Goal: Information Seeking & Learning: Understand process/instructions

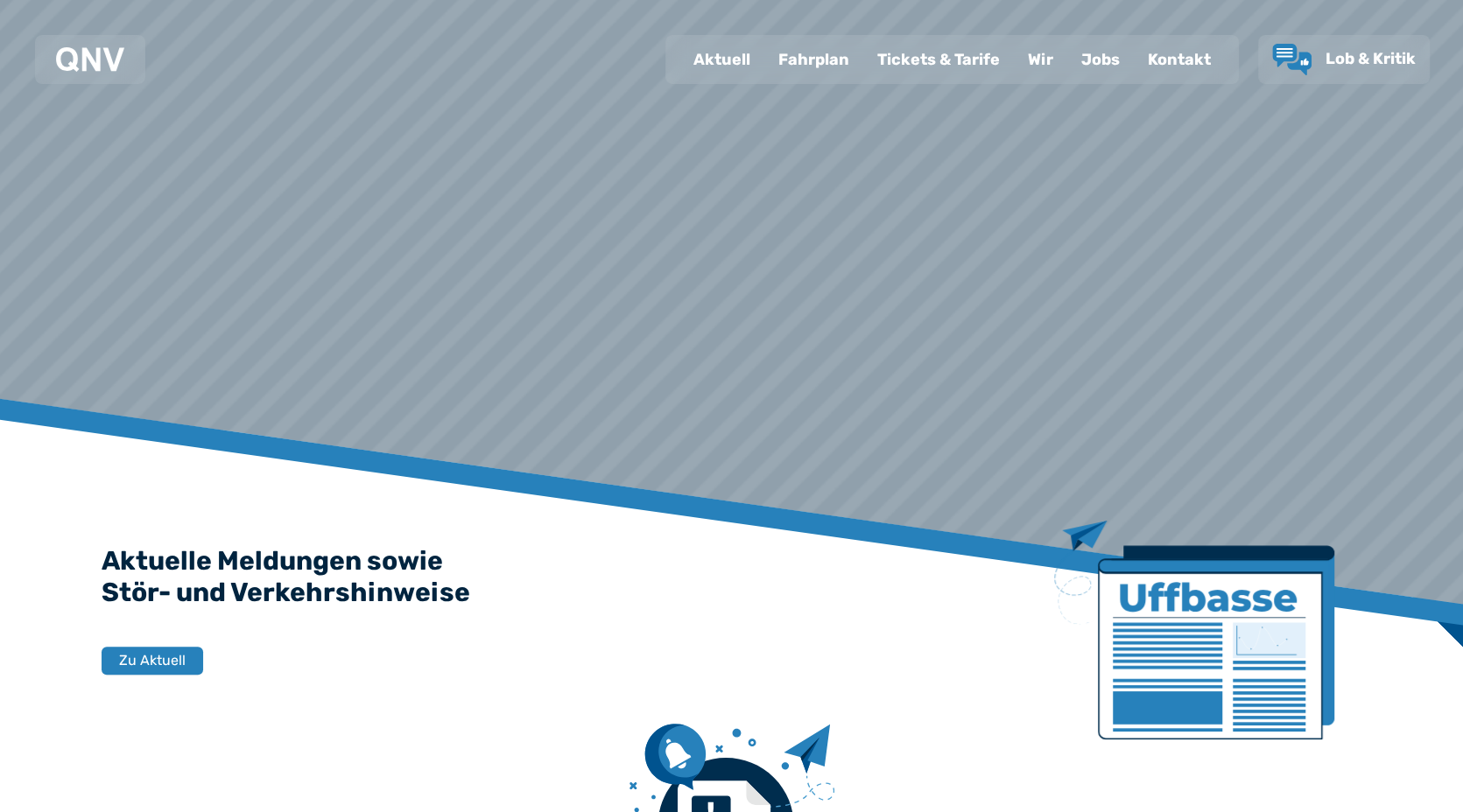
click at [806, 69] on div "Fahrplan" at bounding box center [813, 60] width 98 height 45
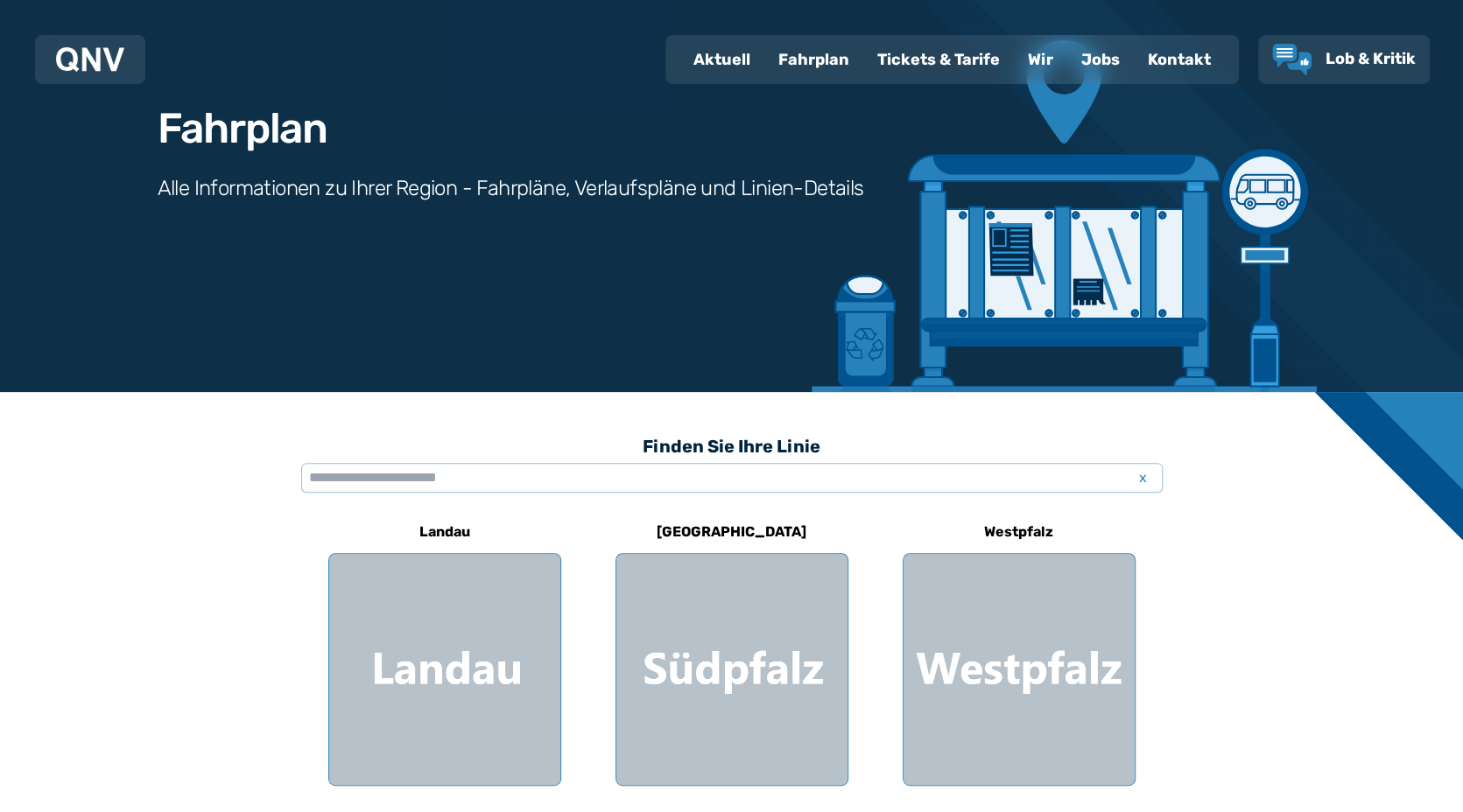
scroll to position [575, 0]
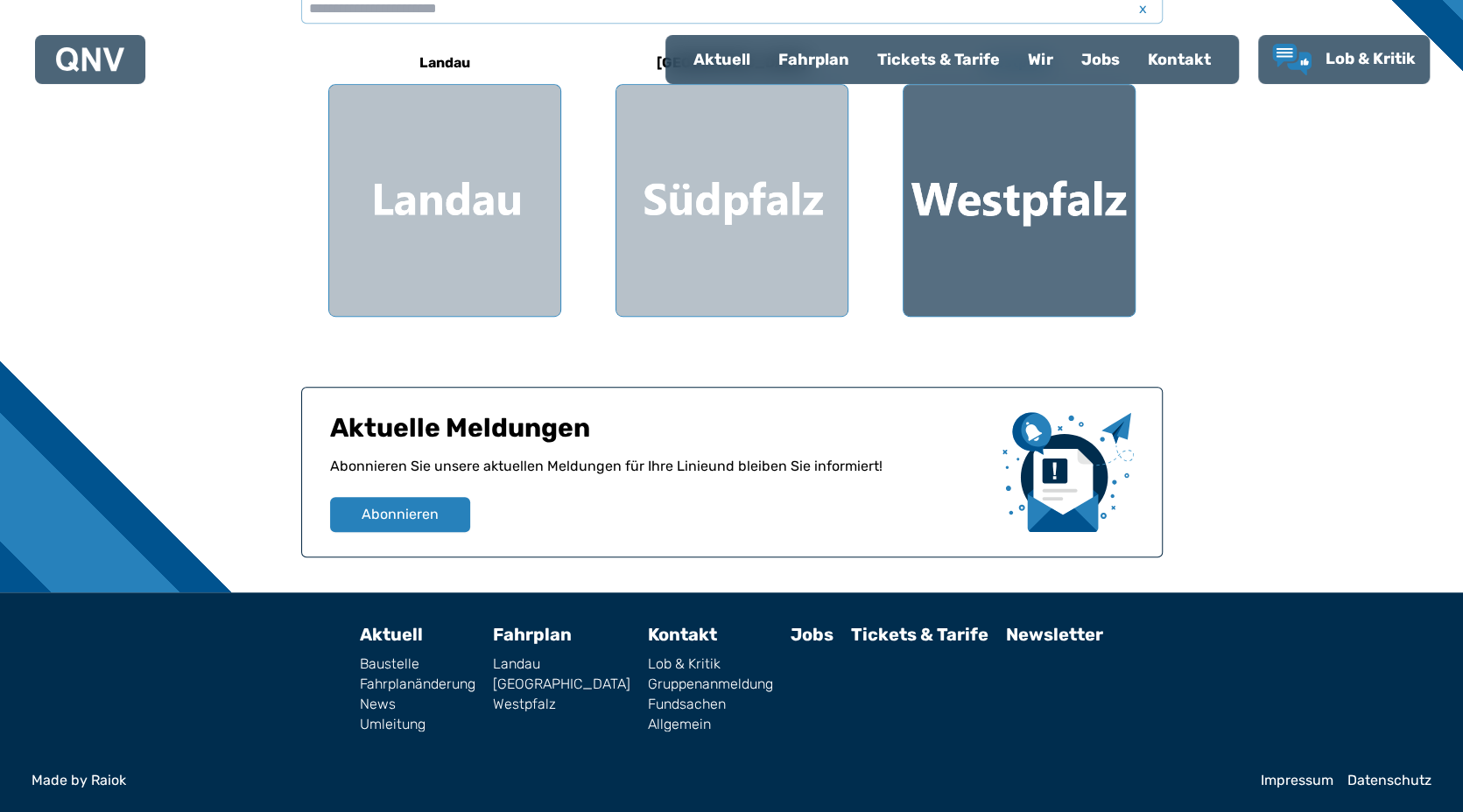
click at [971, 228] on div at bounding box center [1019, 201] width 231 height 231
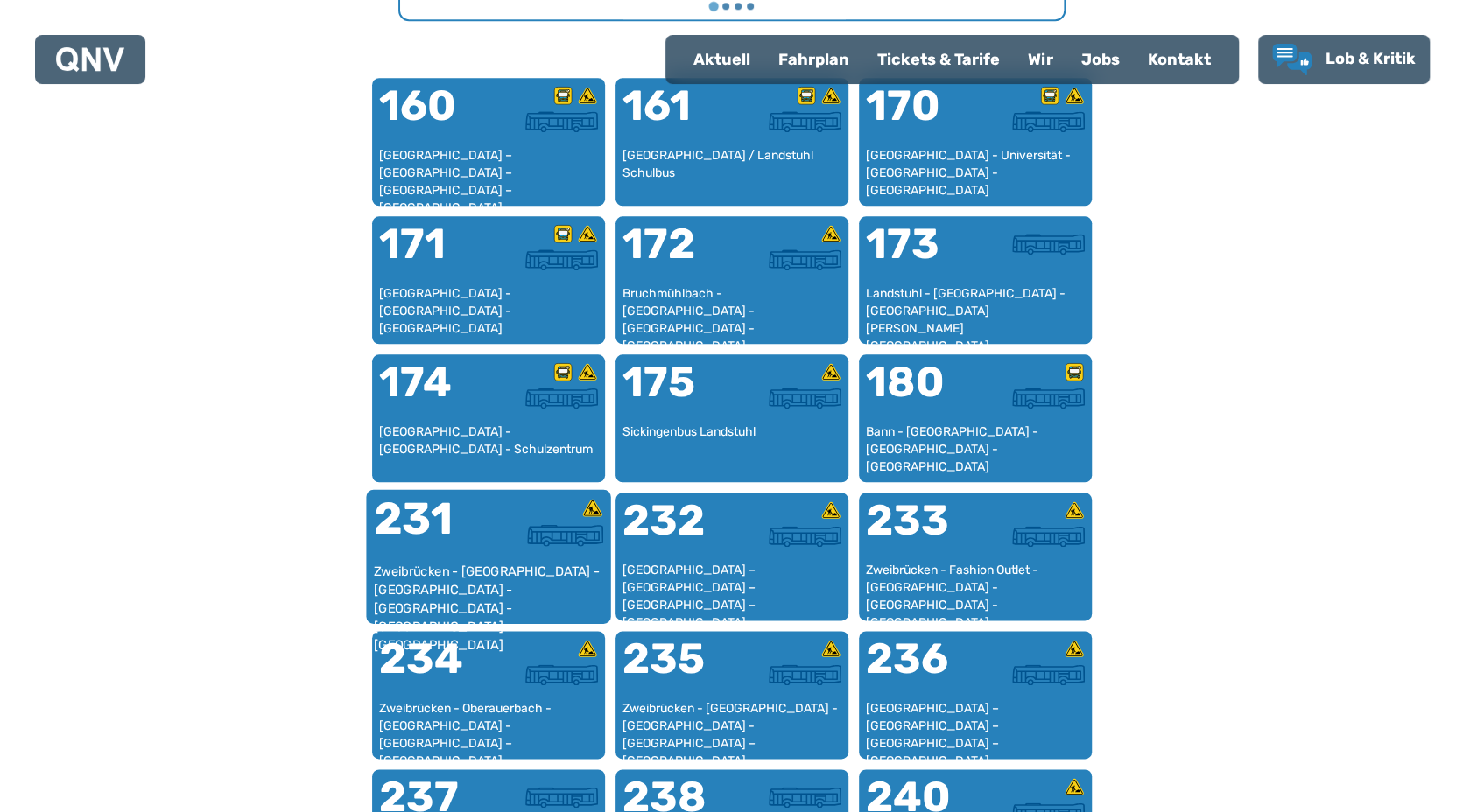
click at [447, 535] on div "231" at bounding box center [430, 529] width 115 height 66
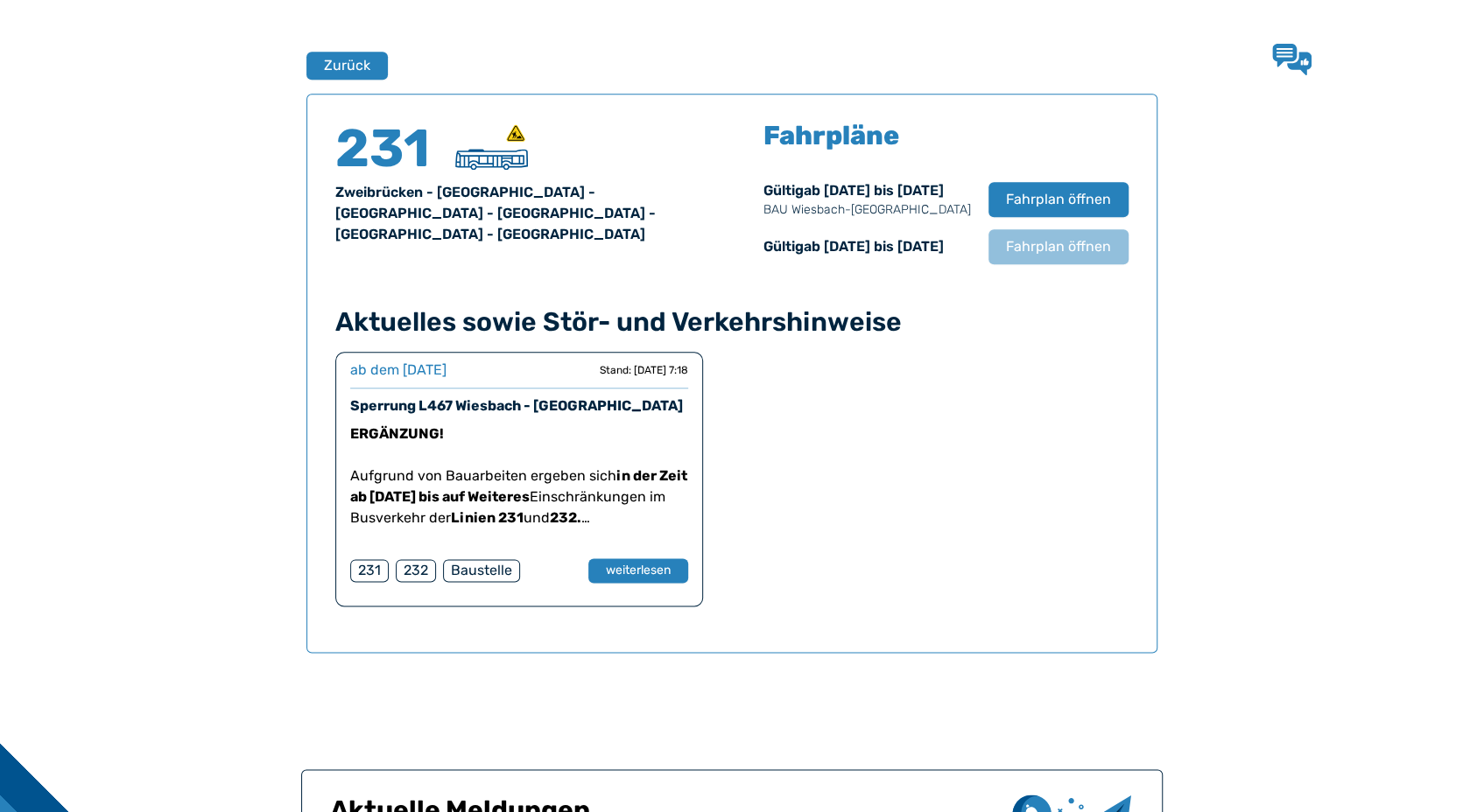
scroll to position [1153, 0]
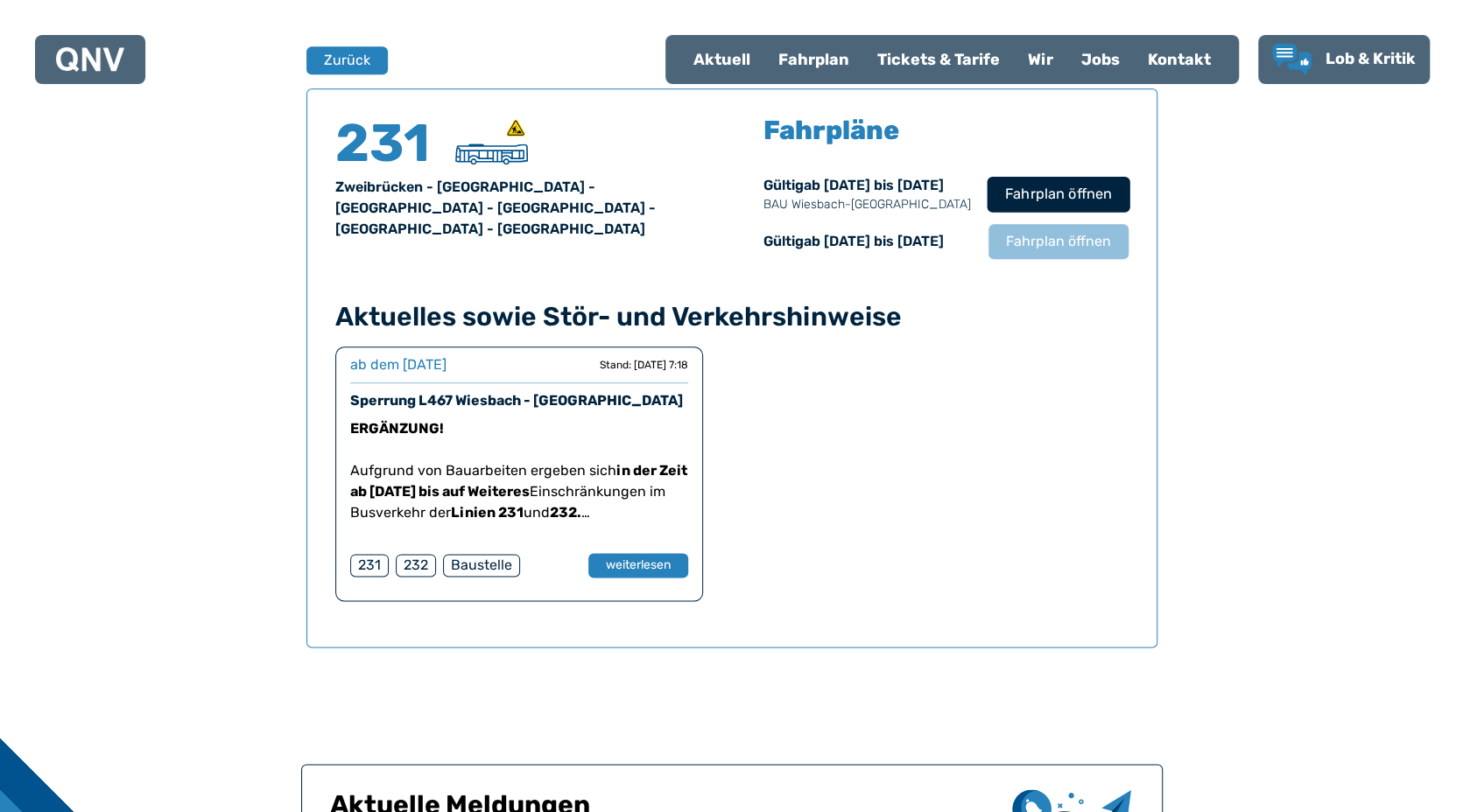
click at [1066, 182] on button "Fahrplan öffnen" at bounding box center [1058, 194] width 143 height 36
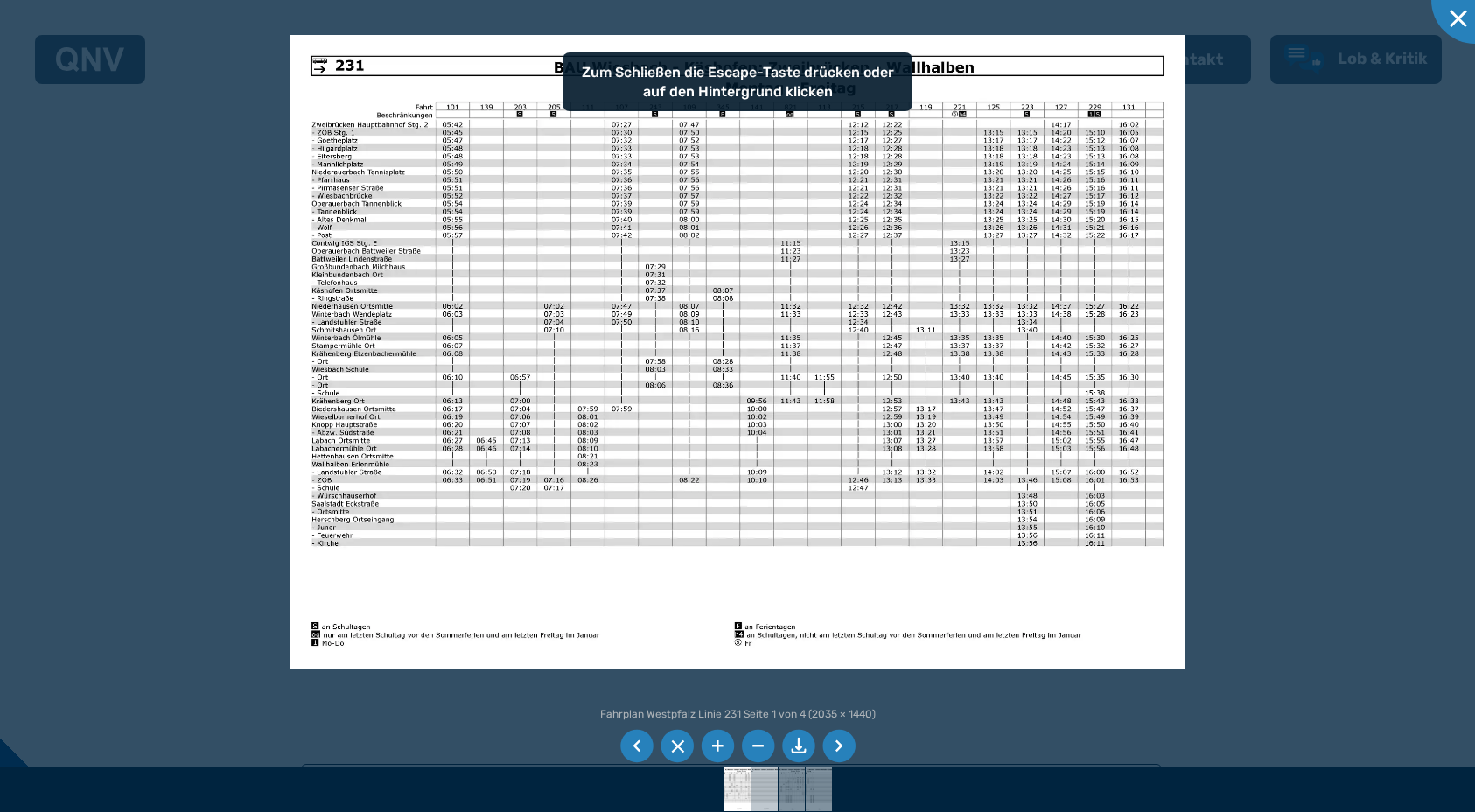
click at [759, 785] on img at bounding box center [765, 789] width 62 height 43
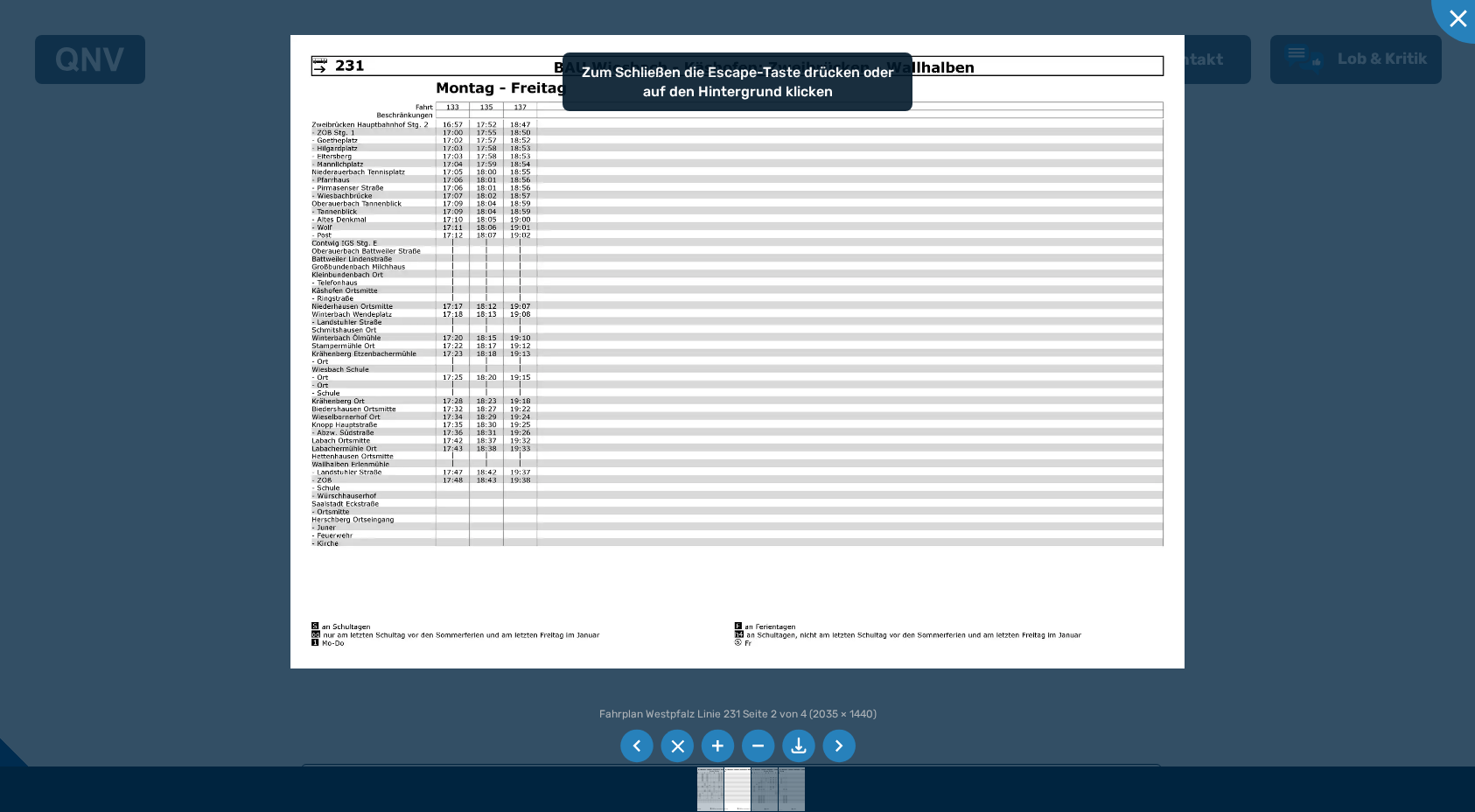
click at [704, 785] on img at bounding box center [711, 789] width 62 height 43
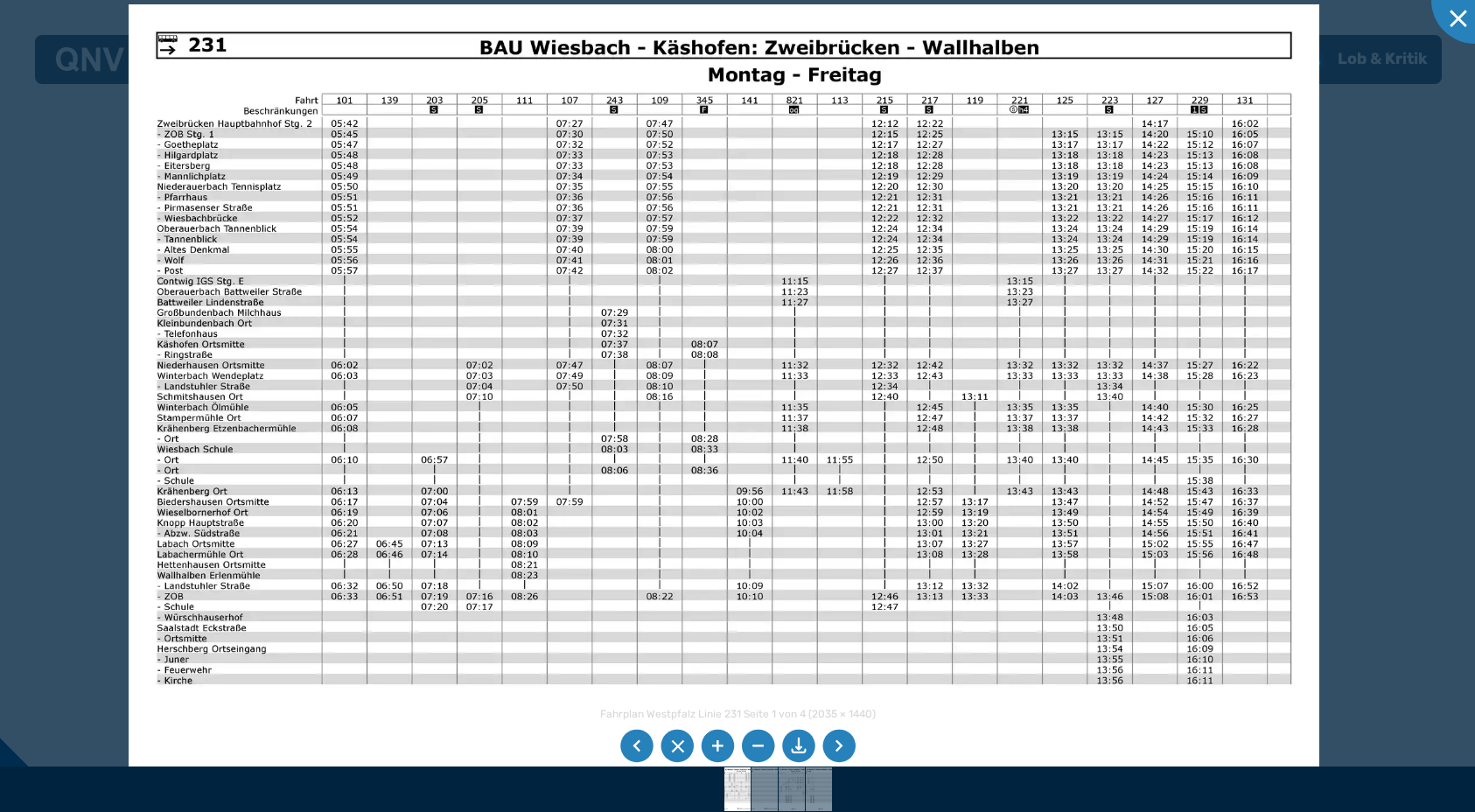
click at [713, 423] on img at bounding box center [723, 425] width 1190 height 843
click at [795, 781] on img at bounding box center [792, 789] width 62 height 43
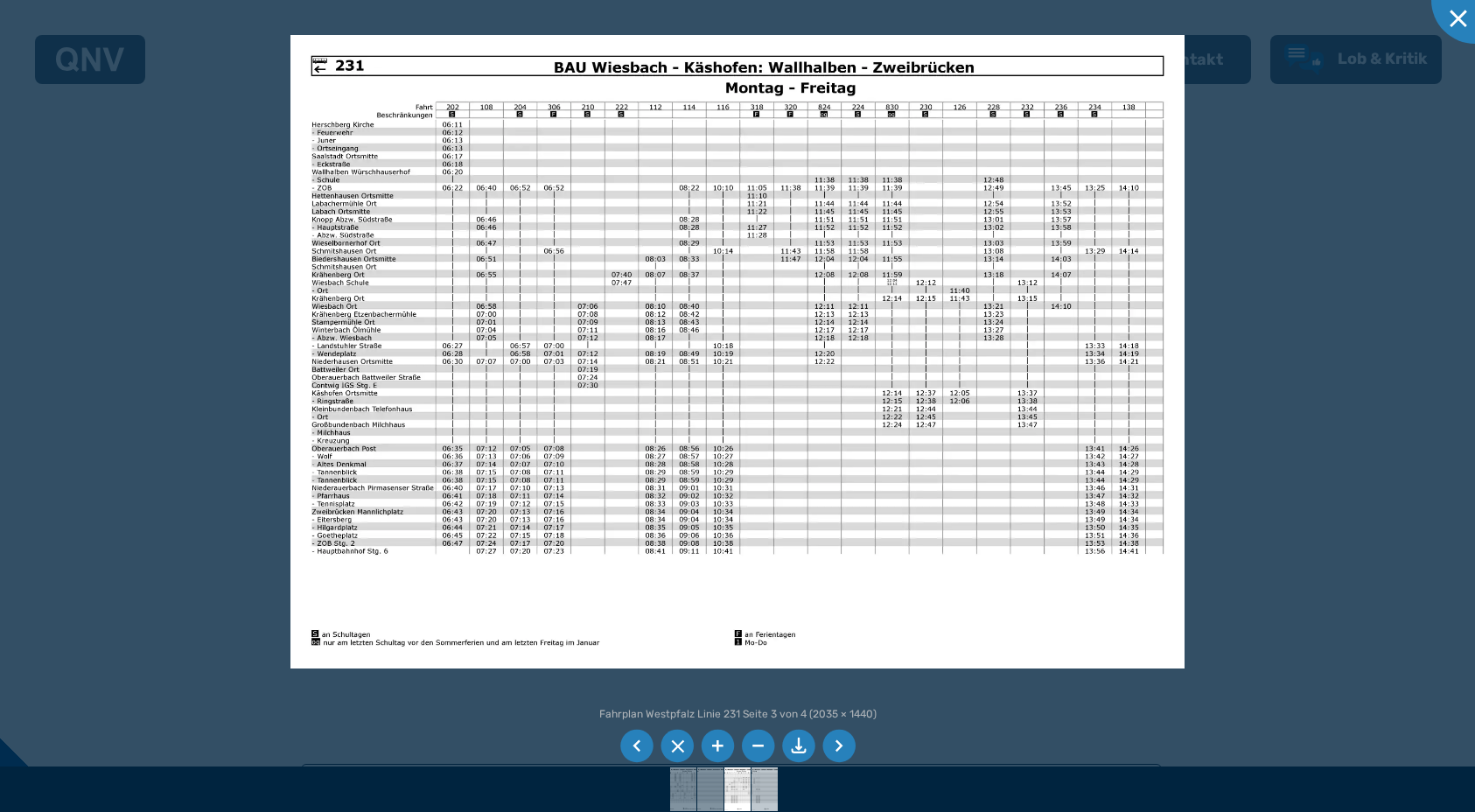
click at [768, 776] on img at bounding box center [765, 789] width 62 height 43
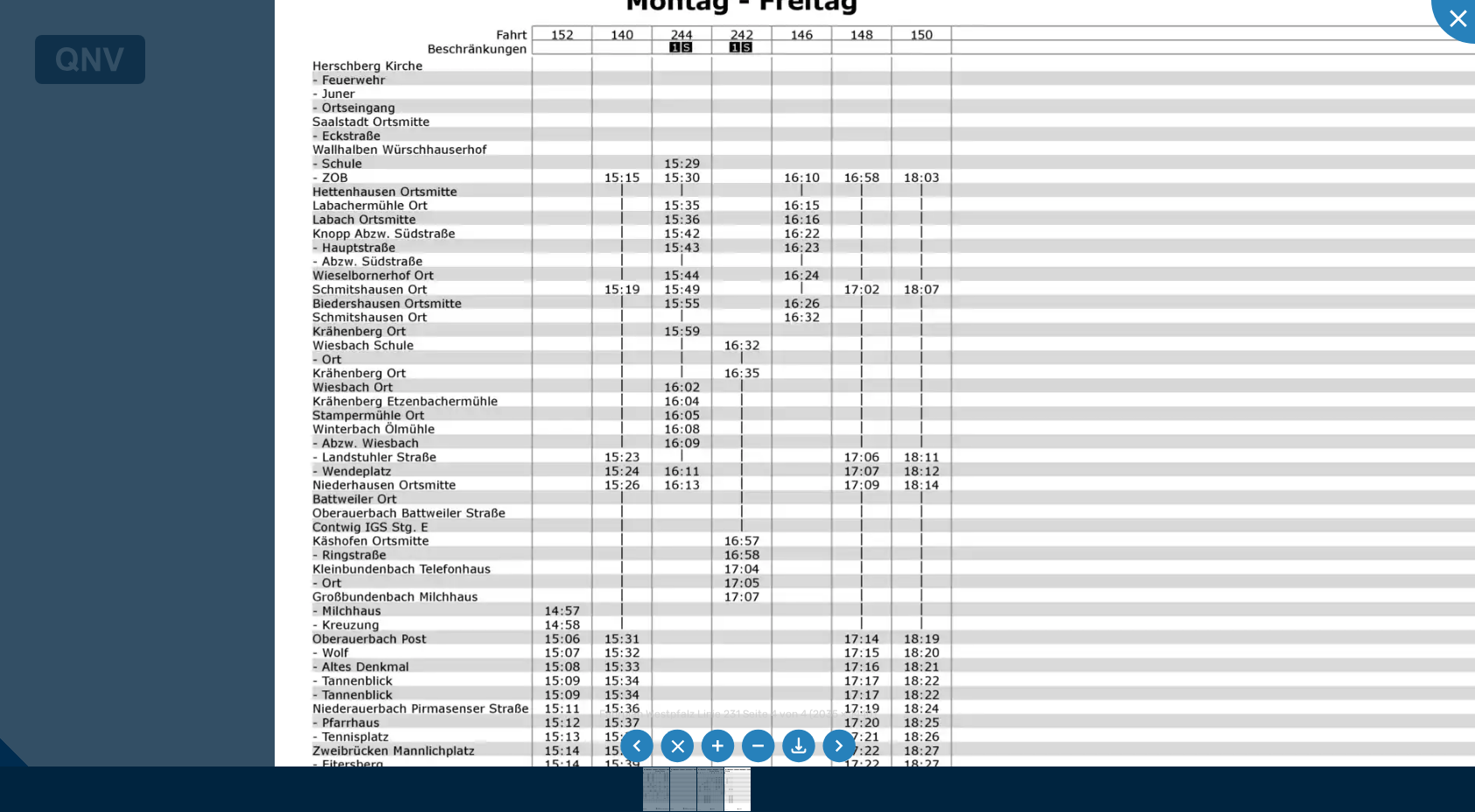
click at [726, 405] on img at bounding box center [1067, 468] width 1585 height 1122
click at [455, 451] on img at bounding box center [1067, 468] width 1585 height 1122
click at [1452, 25] on div at bounding box center [1475, 0] width 88 height 88
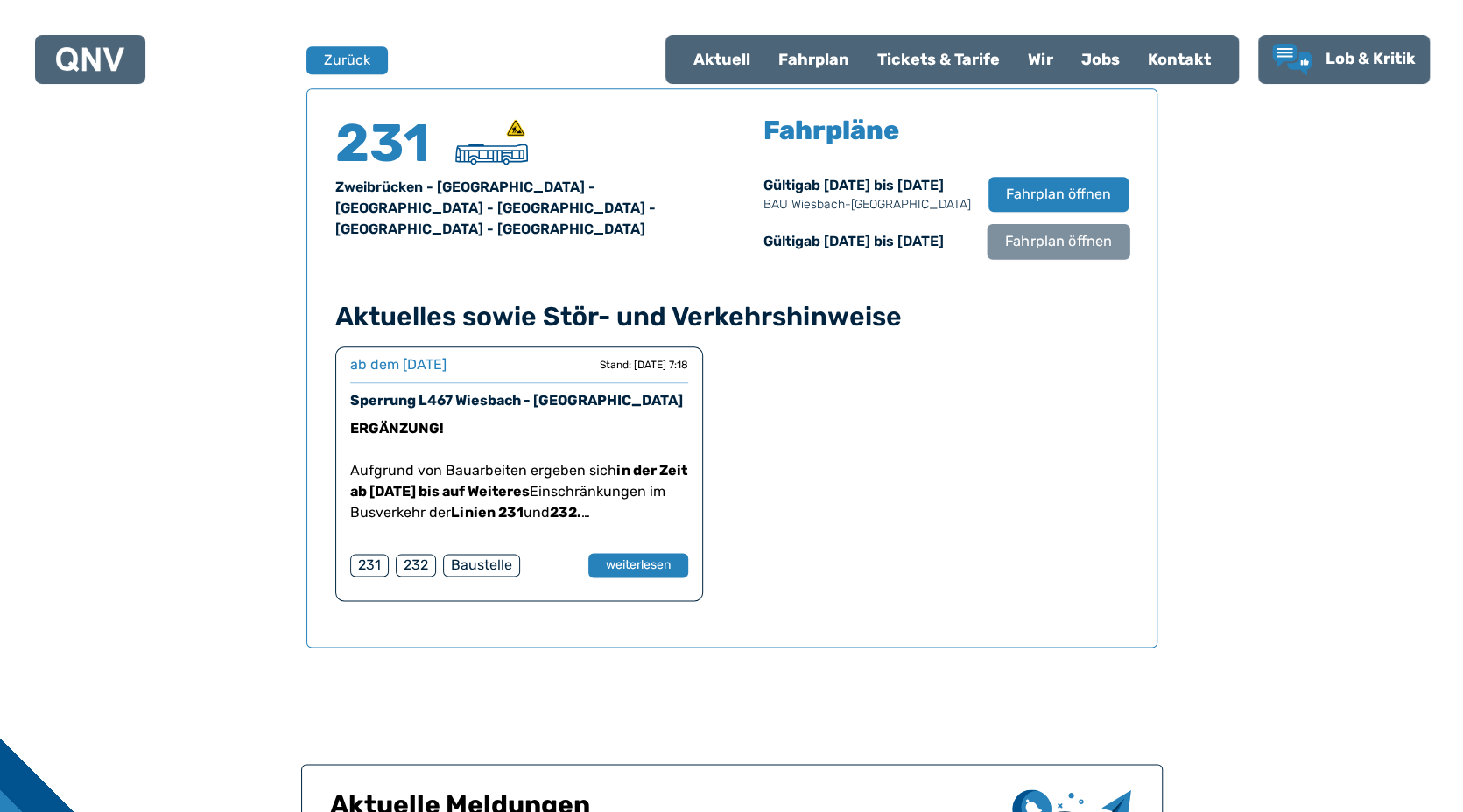
click at [1048, 244] on span "Fahrplan öffnen" at bounding box center [1057, 241] width 107 height 21
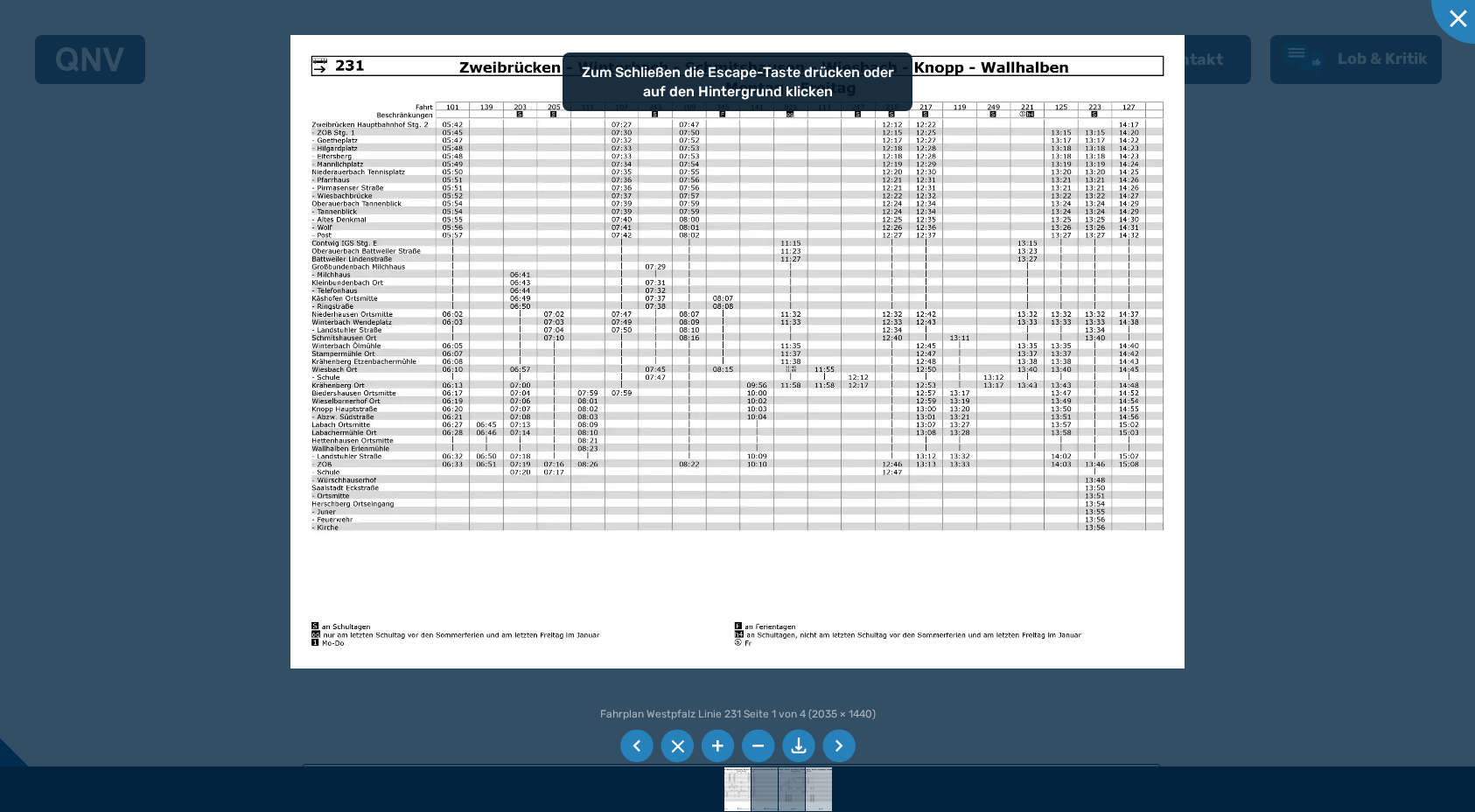
click at [810, 792] on img at bounding box center [819, 789] width 62 height 43
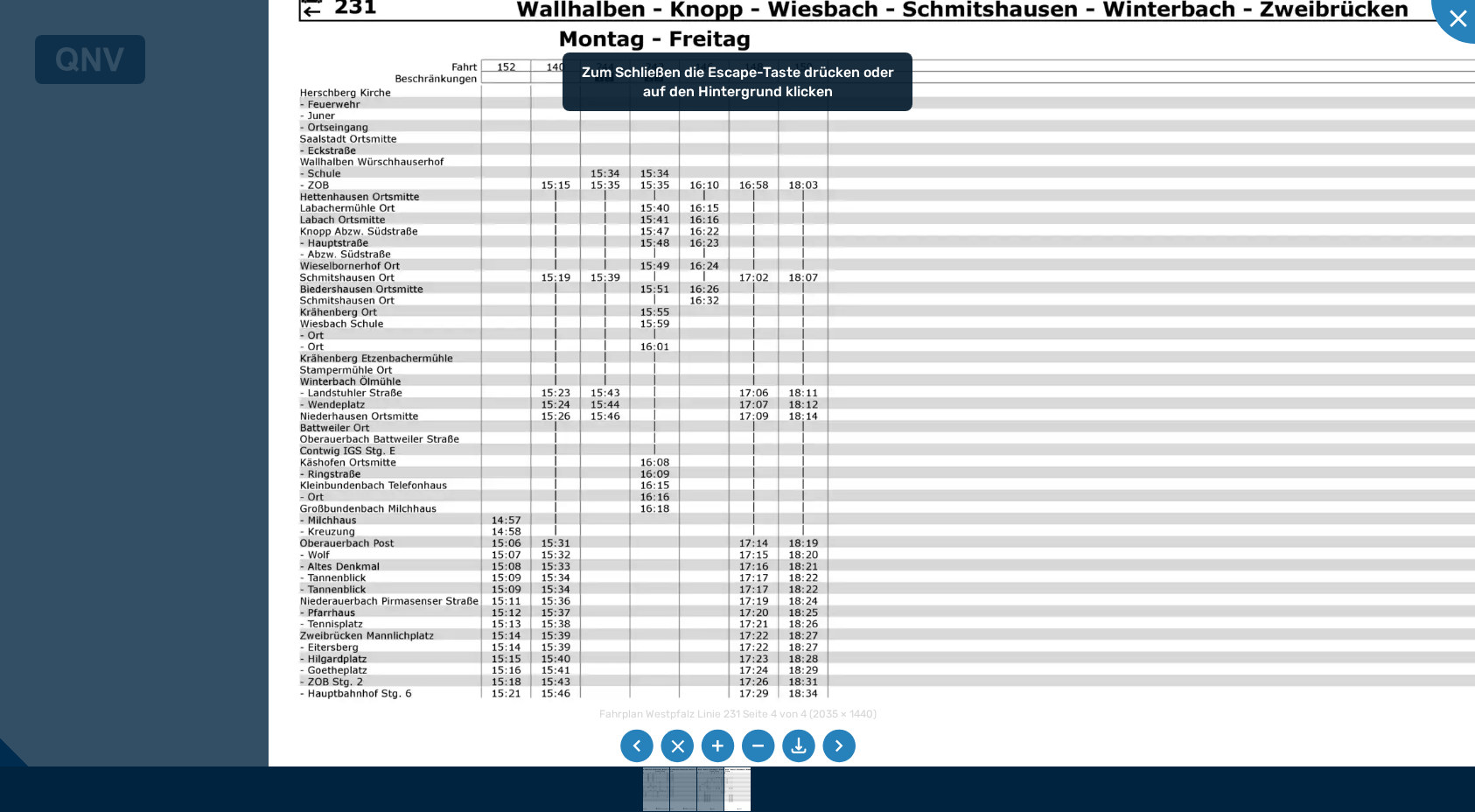
click at [690, 338] on img at bounding box center [923, 425] width 1310 height 927
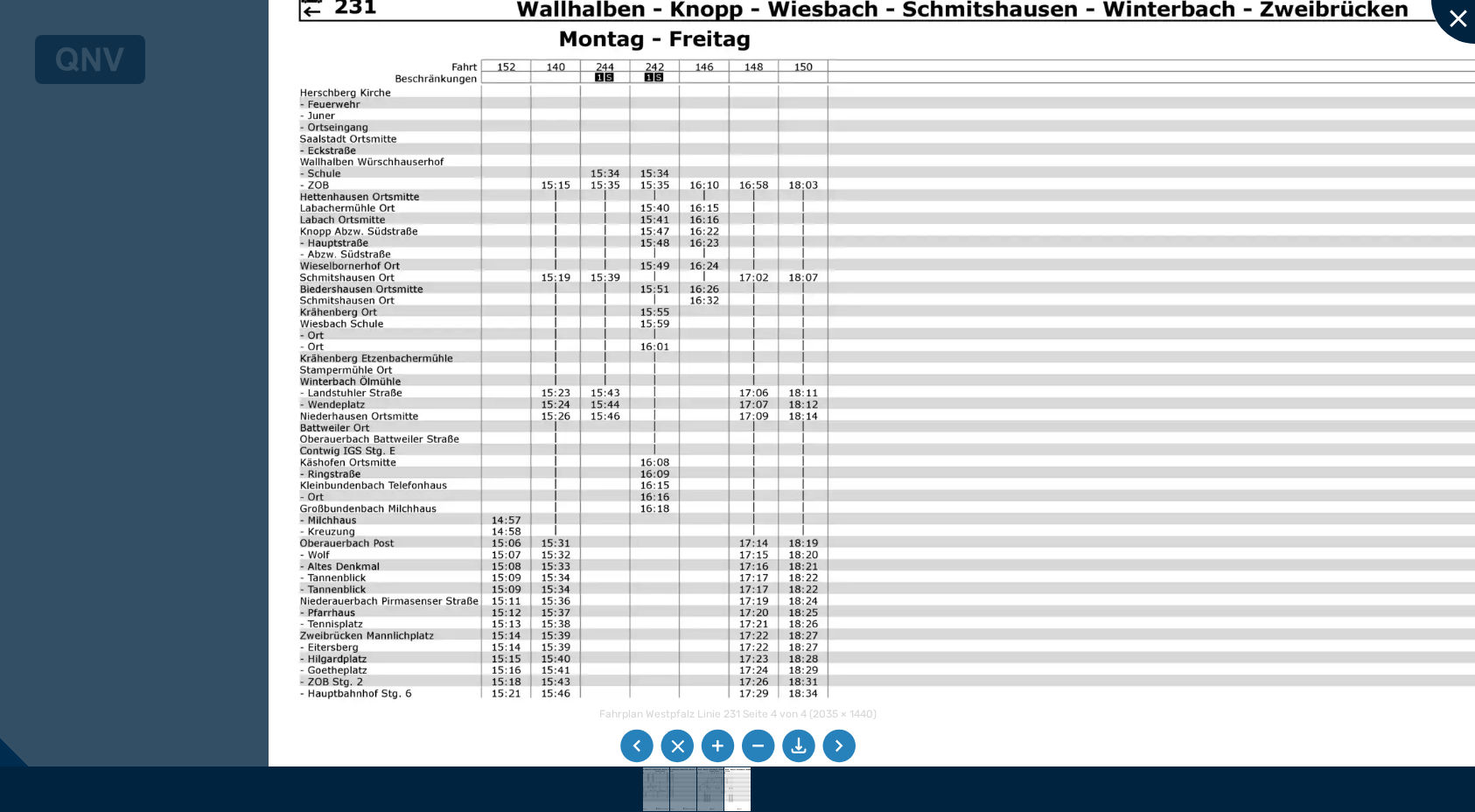
click at [1461, 16] on div at bounding box center [1475, 0] width 88 height 88
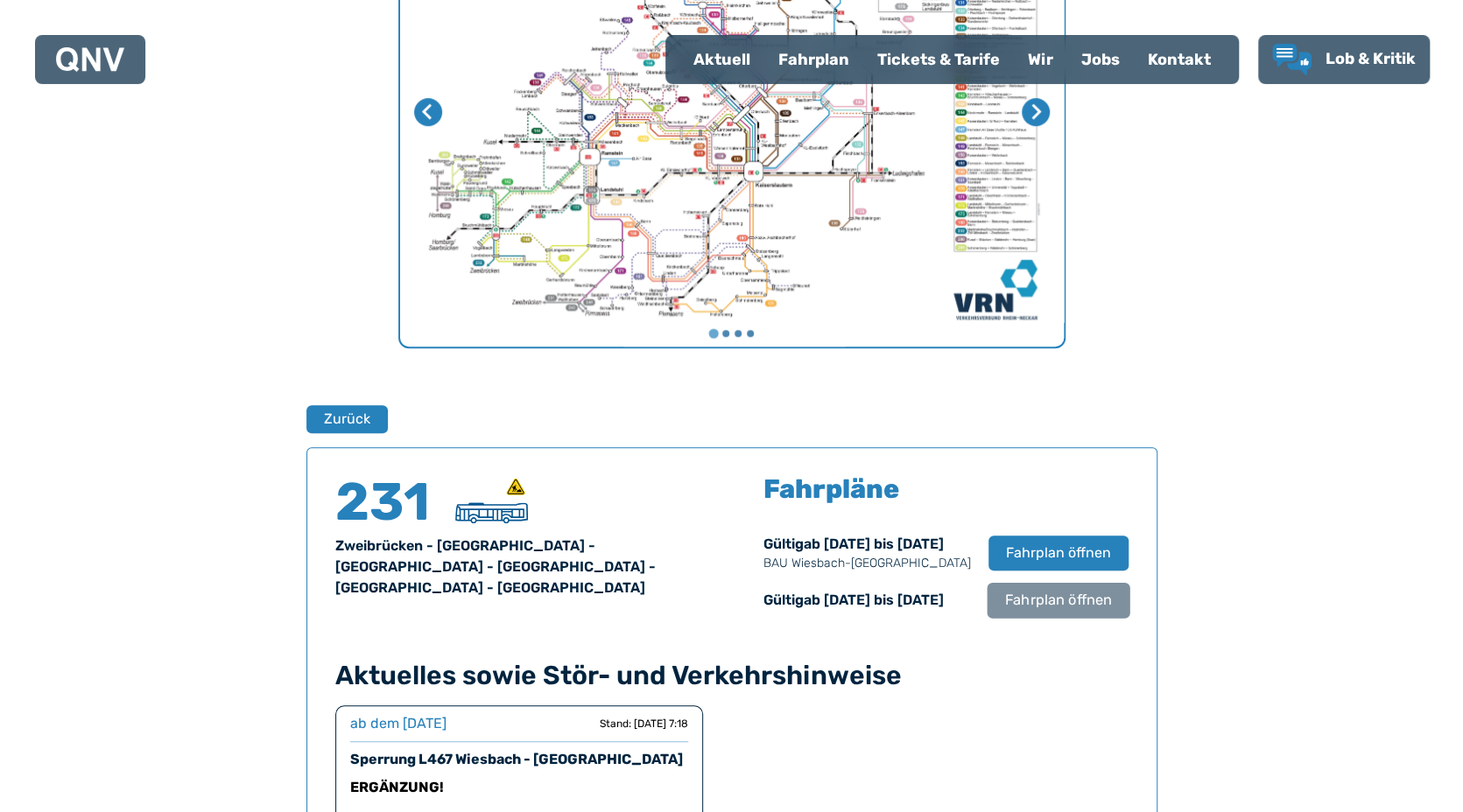
scroll to position [919, 0]
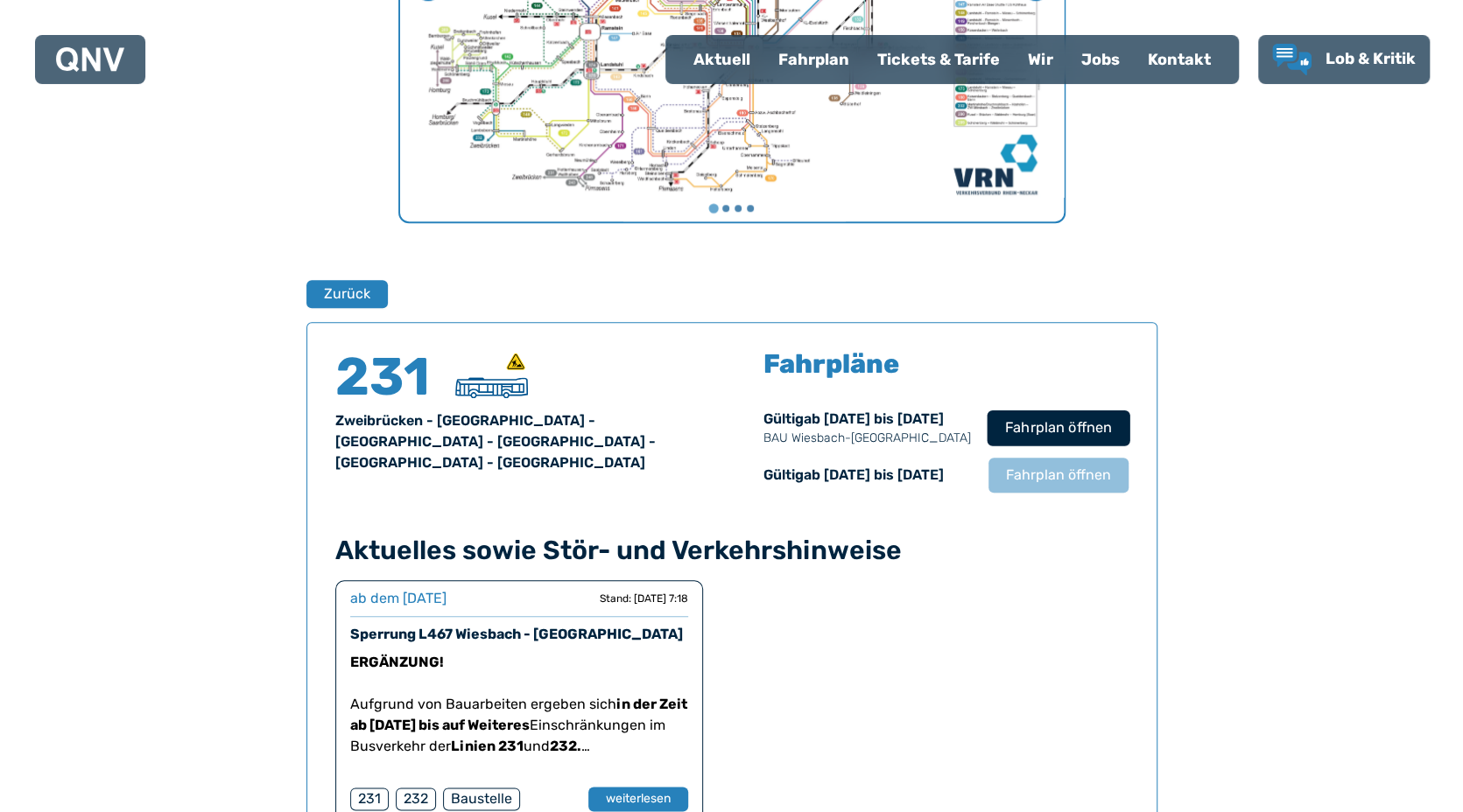
click at [1064, 429] on span "Fahrplan öffnen" at bounding box center [1057, 427] width 107 height 21
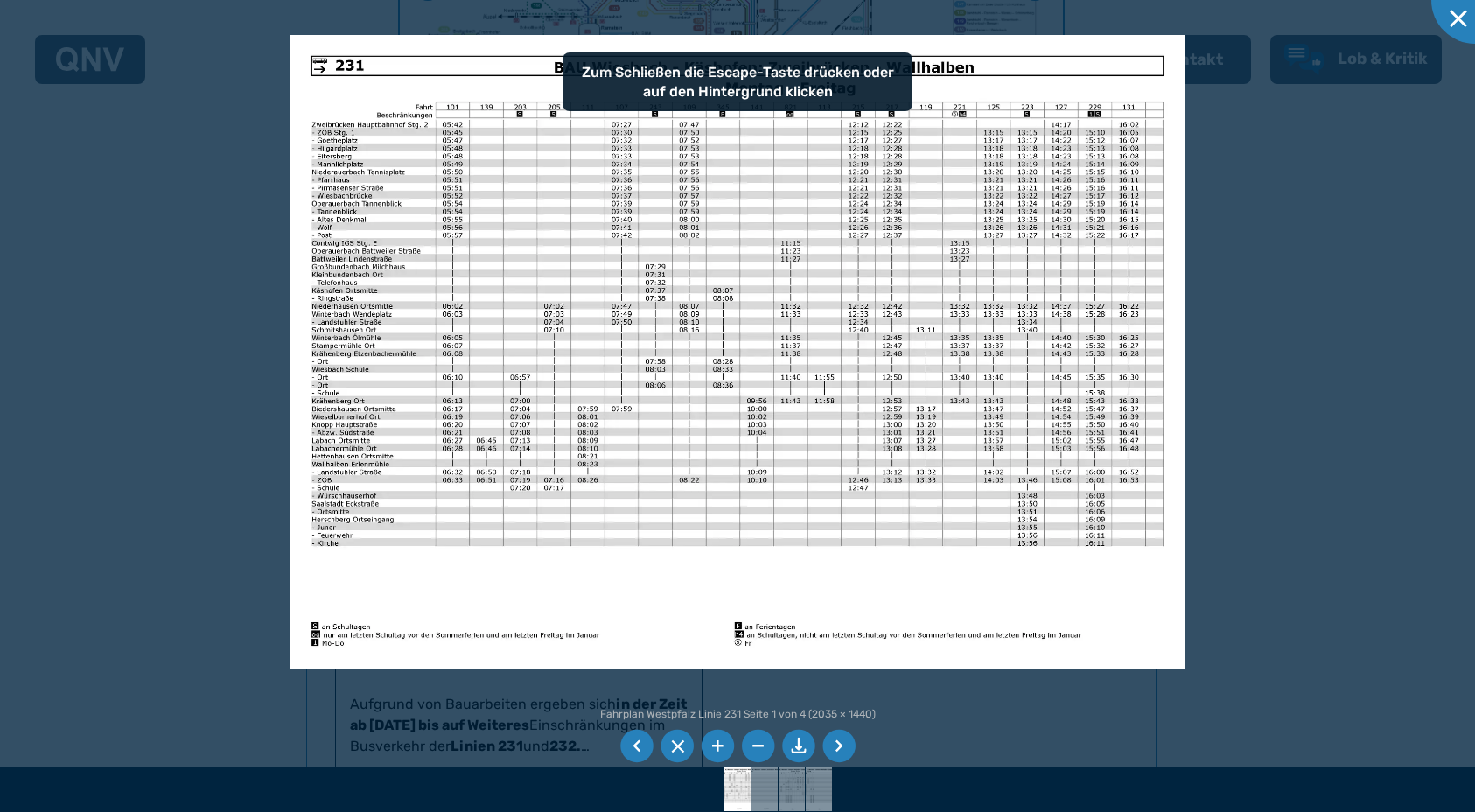
click at [1211, 409] on div at bounding box center [737, 406] width 1475 height 812
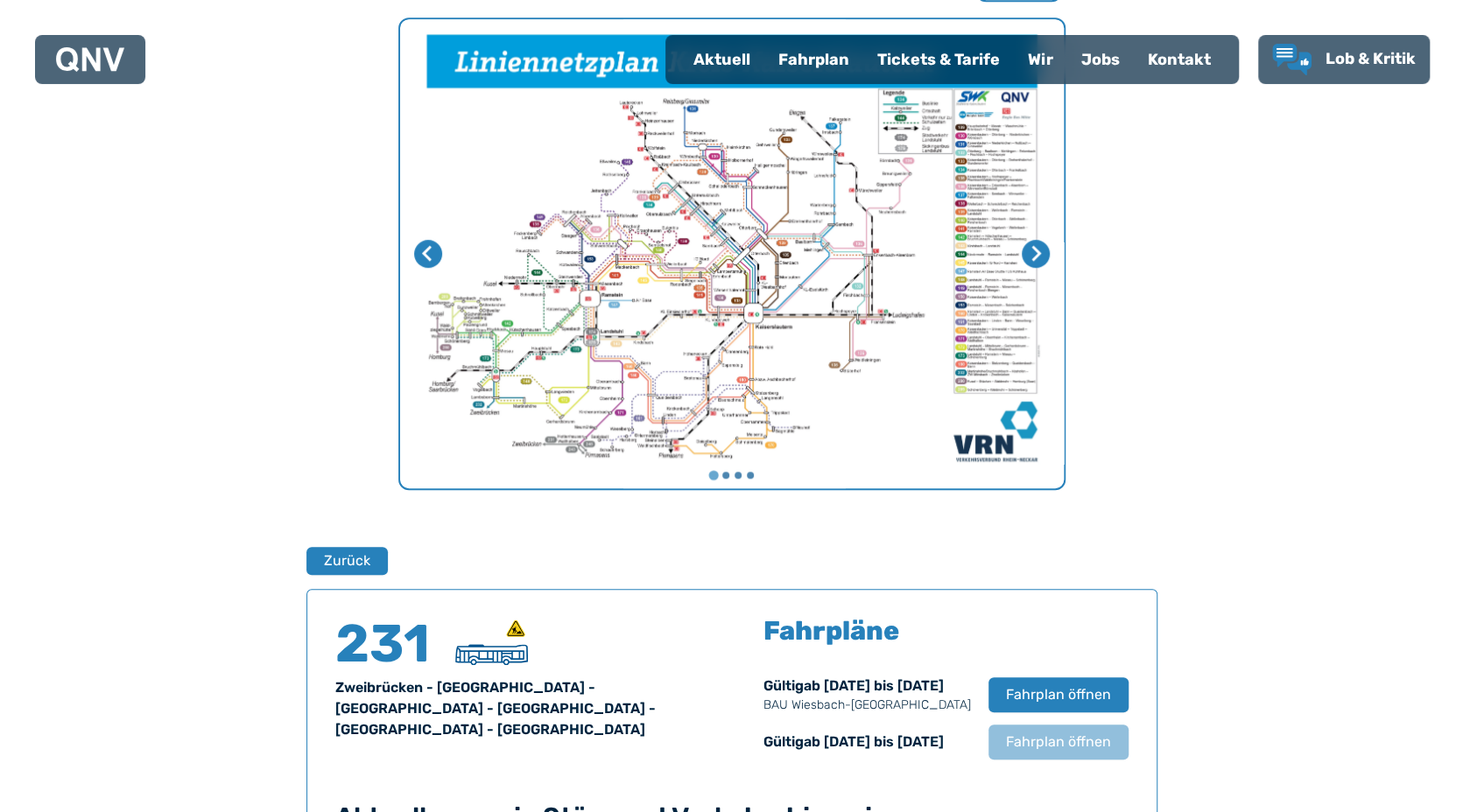
scroll to position [570, 0]
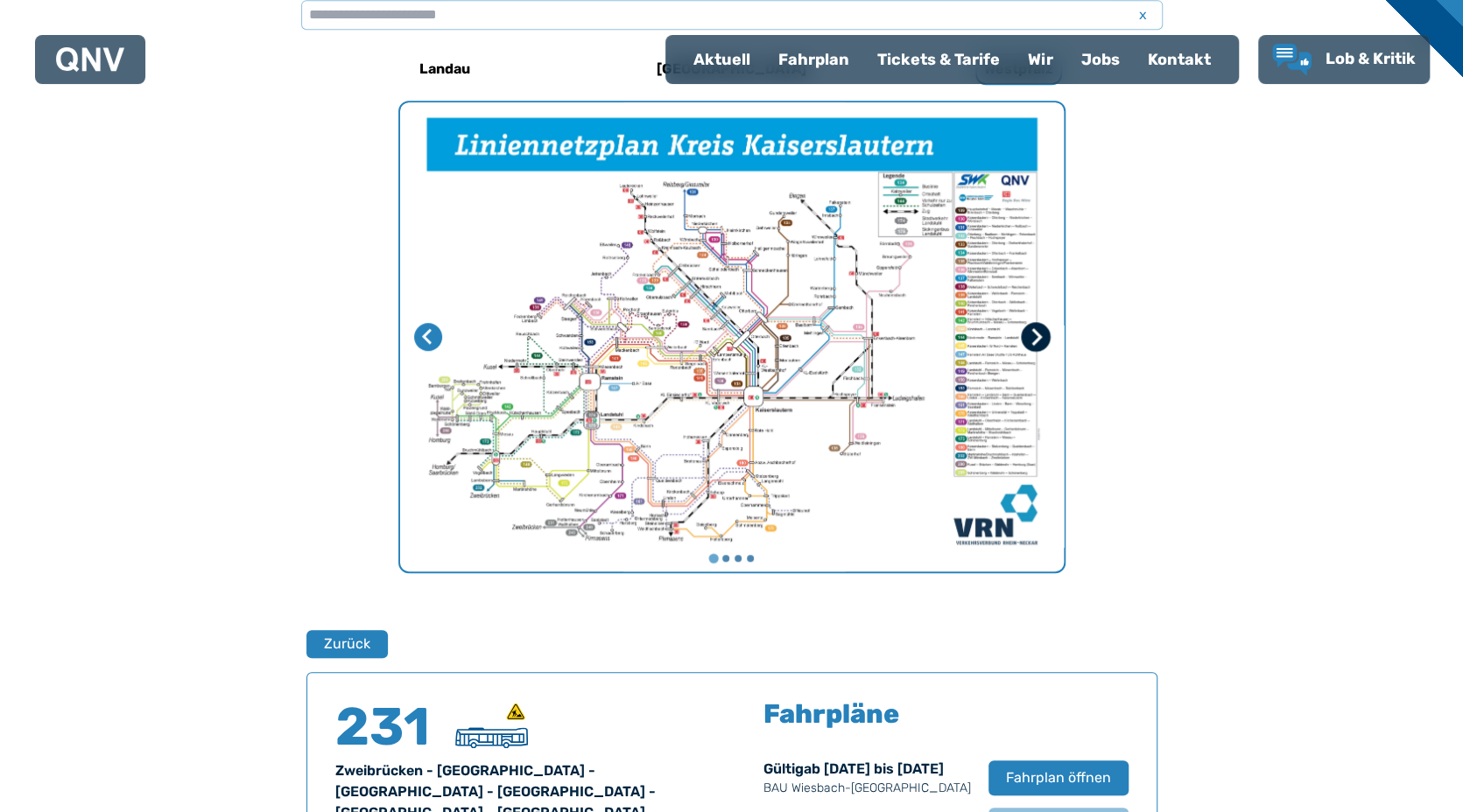
click at [1040, 334] on icon "Nächste Seite" at bounding box center [1034, 336] width 17 height 17
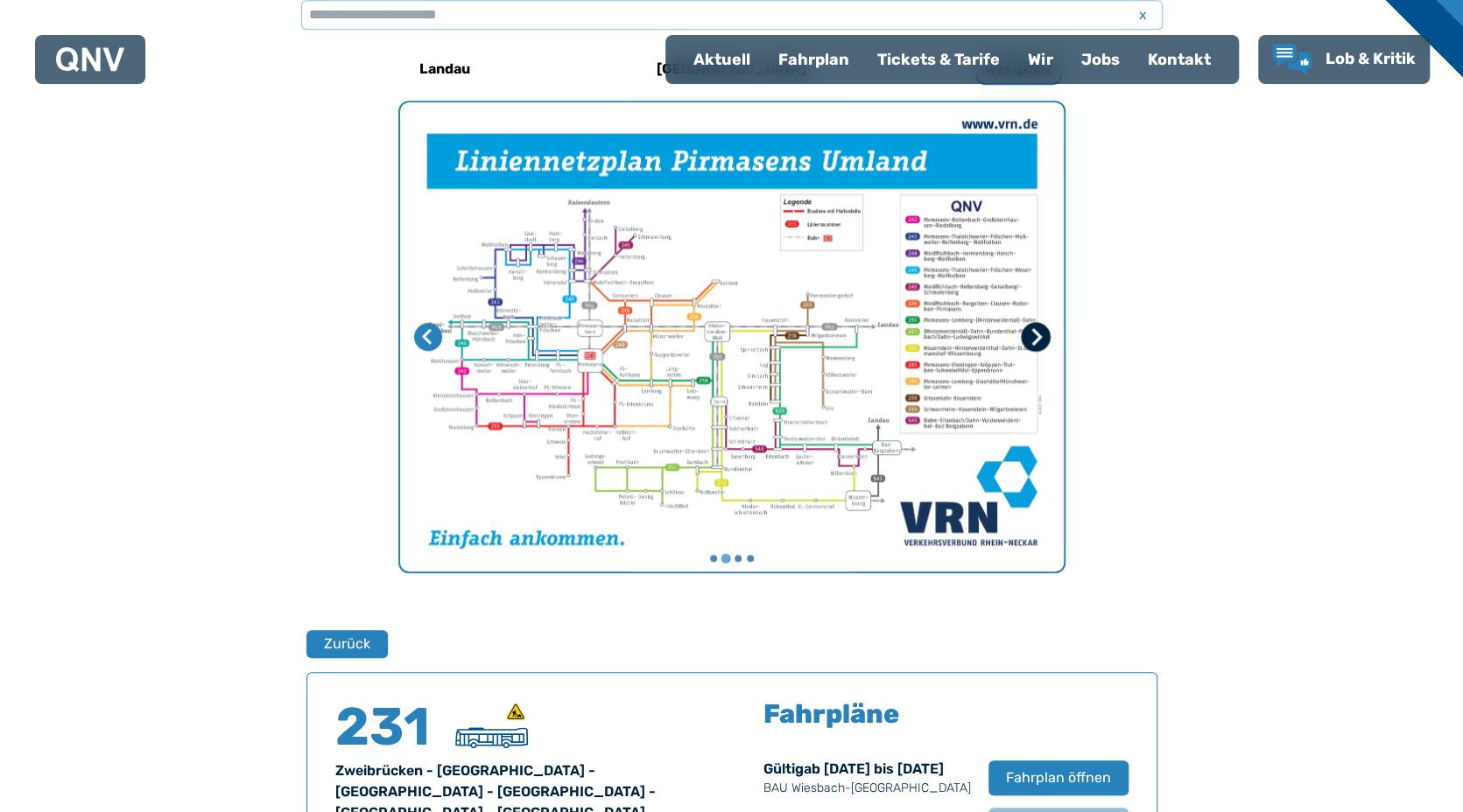
click at [1040, 334] on icon "Nächste Seite" at bounding box center [1034, 336] width 17 height 17
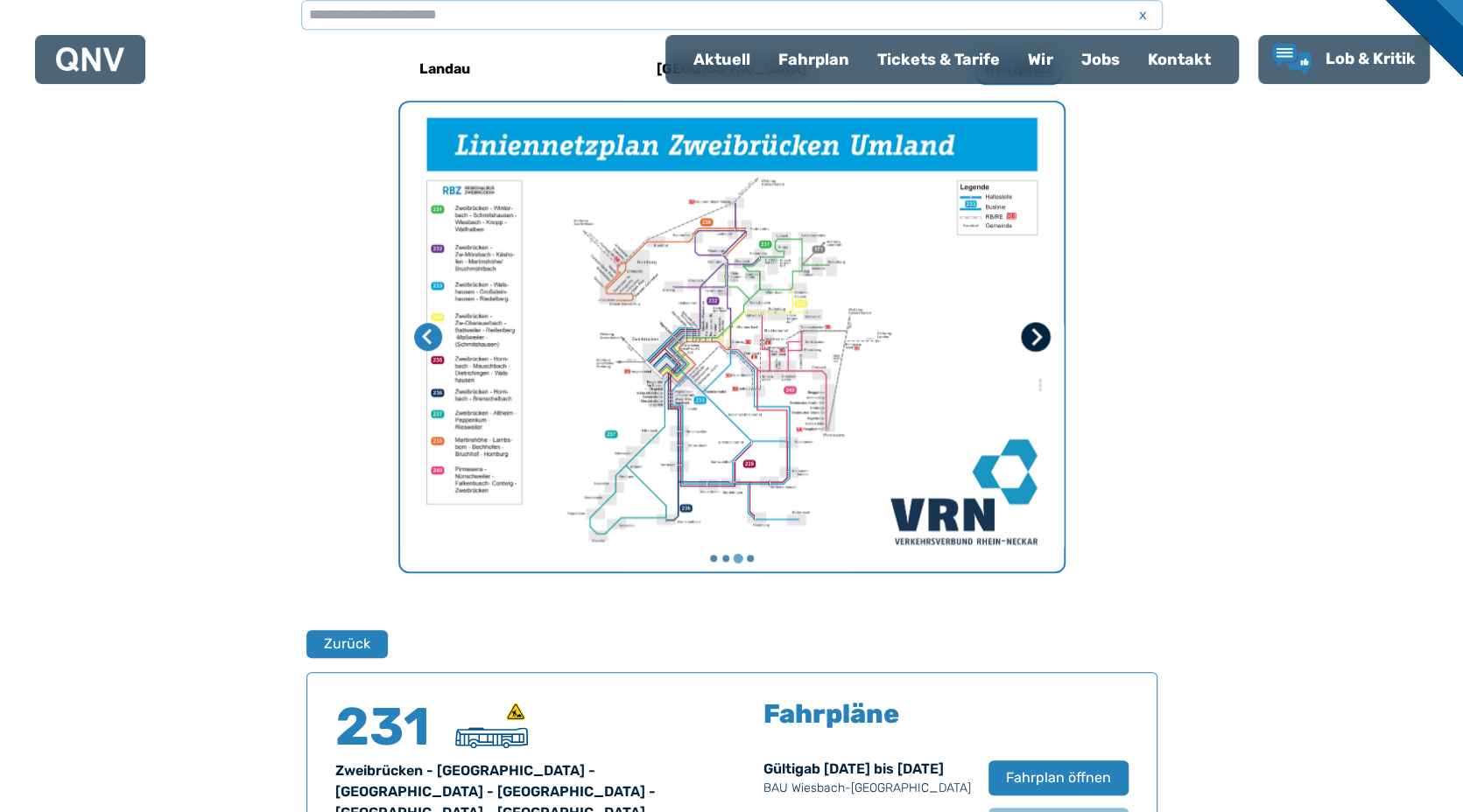
click at [1040, 334] on icon "Nächste Seite" at bounding box center [1034, 336] width 17 height 17
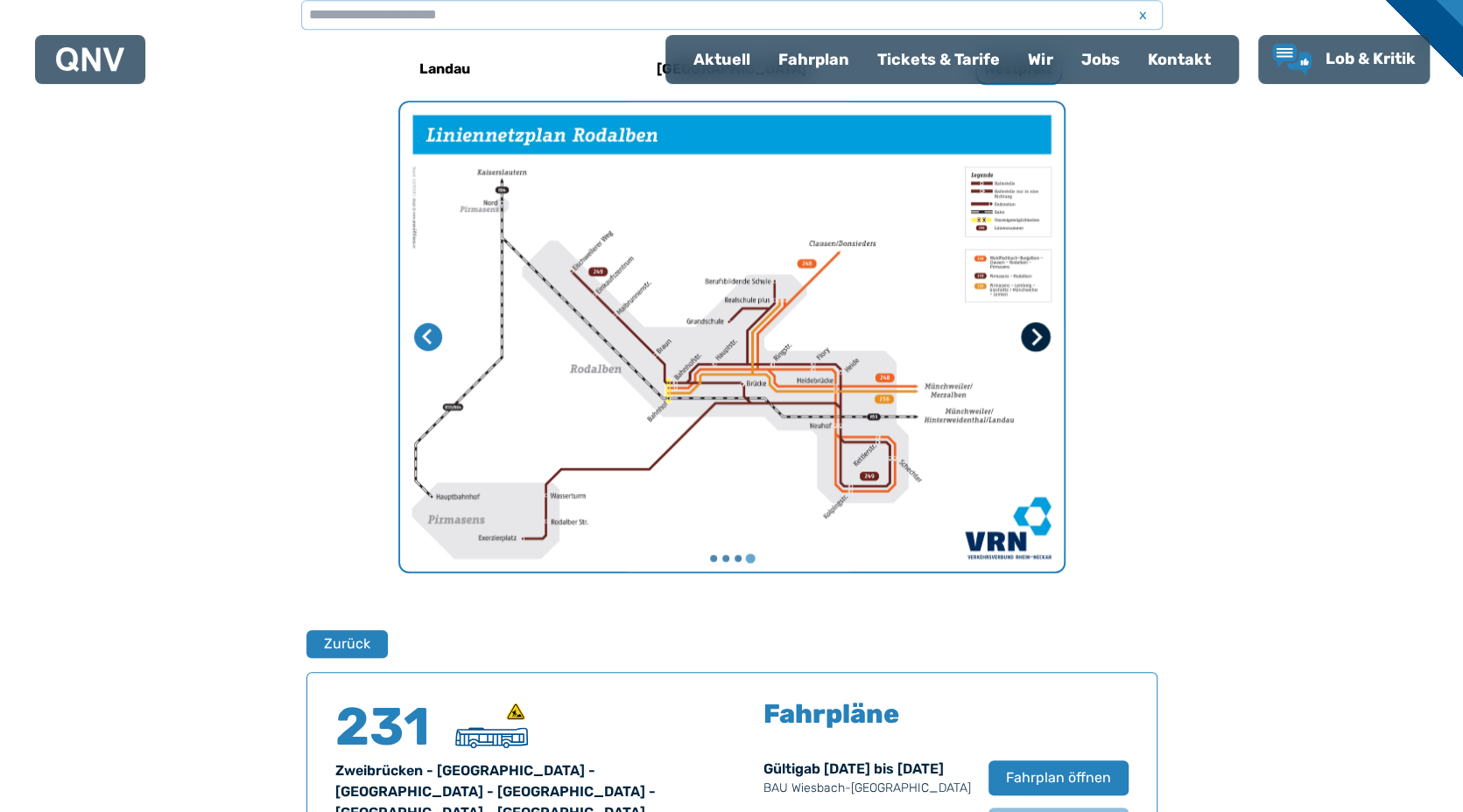
click at [1040, 334] on icon "Erste Seite" at bounding box center [1034, 336] width 17 height 17
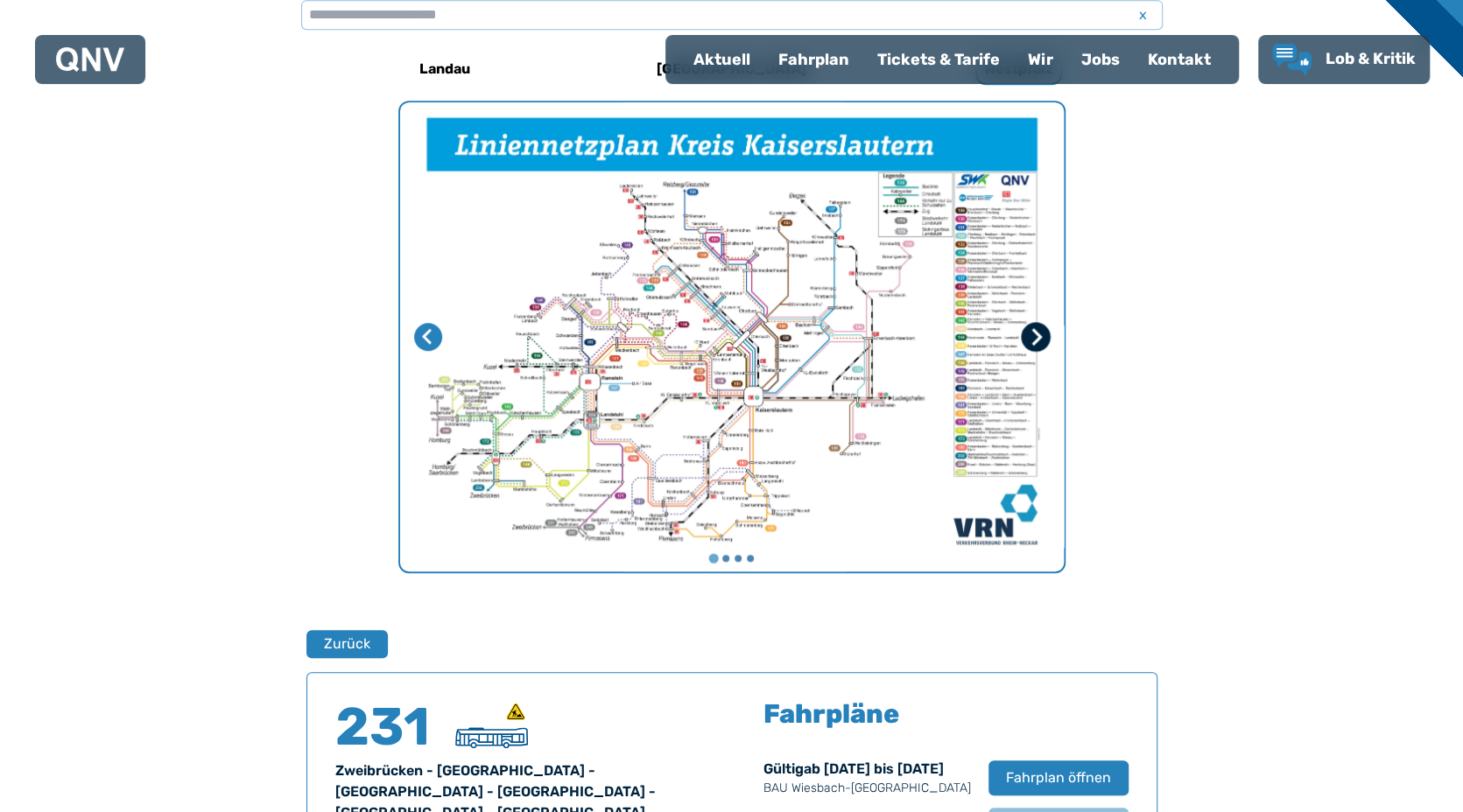
click at [1040, 334] on icon "Nächste Seite" at bounding box center [1034, 336] width 17 height 17
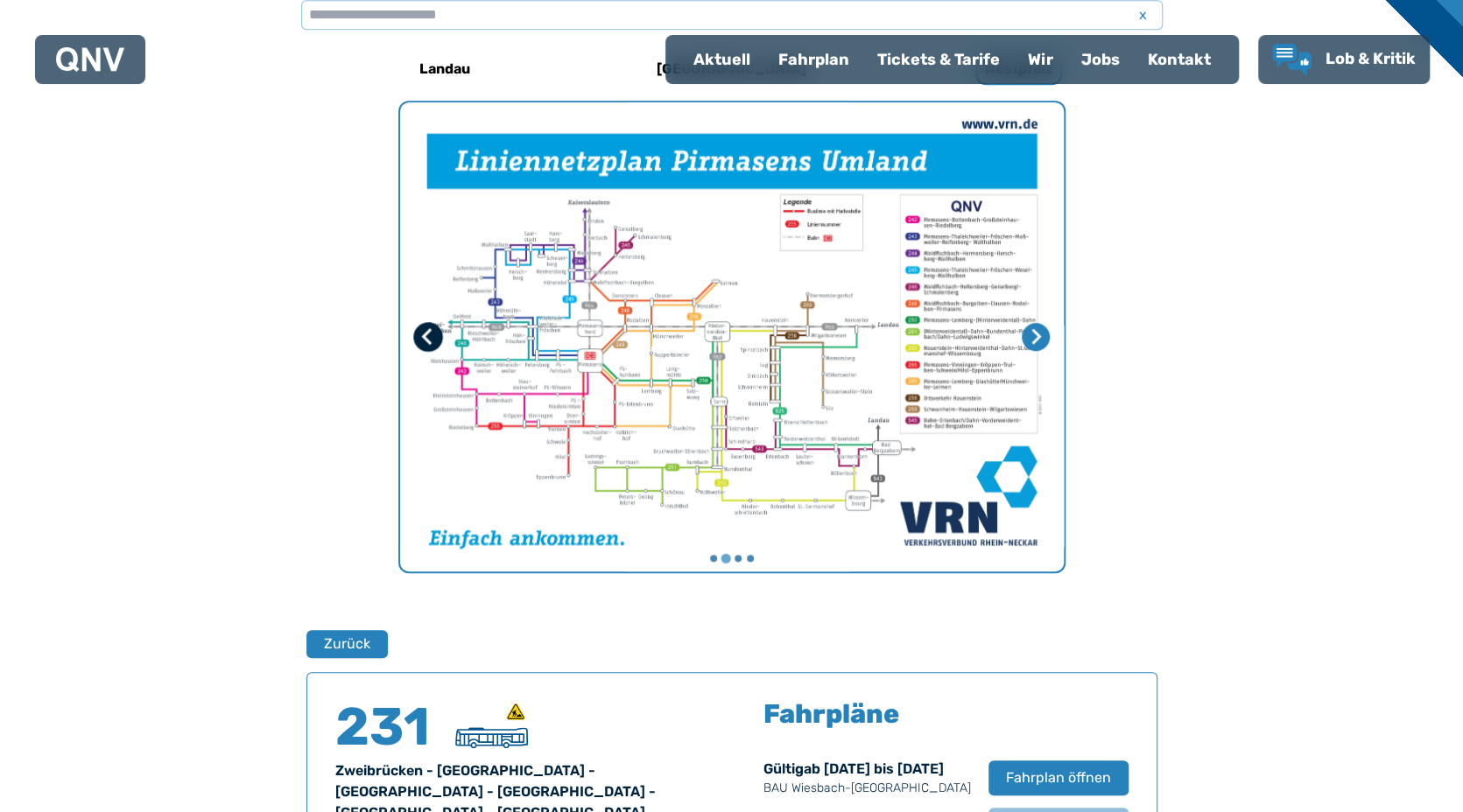
click at [437, 339] on button "Vorherige Seite" at bounding box center [427, 336] width 30 height 30
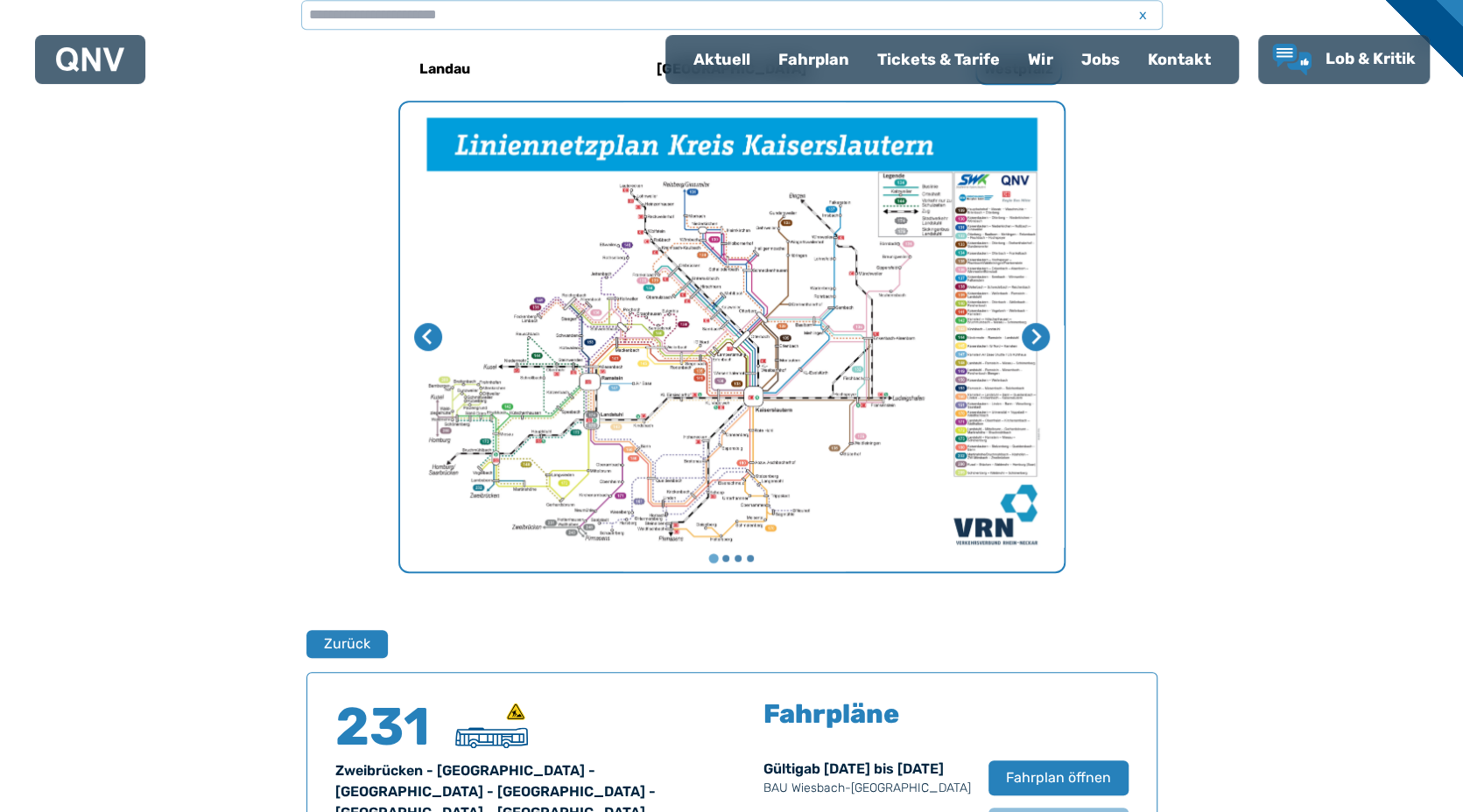
click at [721, 398] on img "1 von 4" at bounding box center [732, 336] width 663 height 469
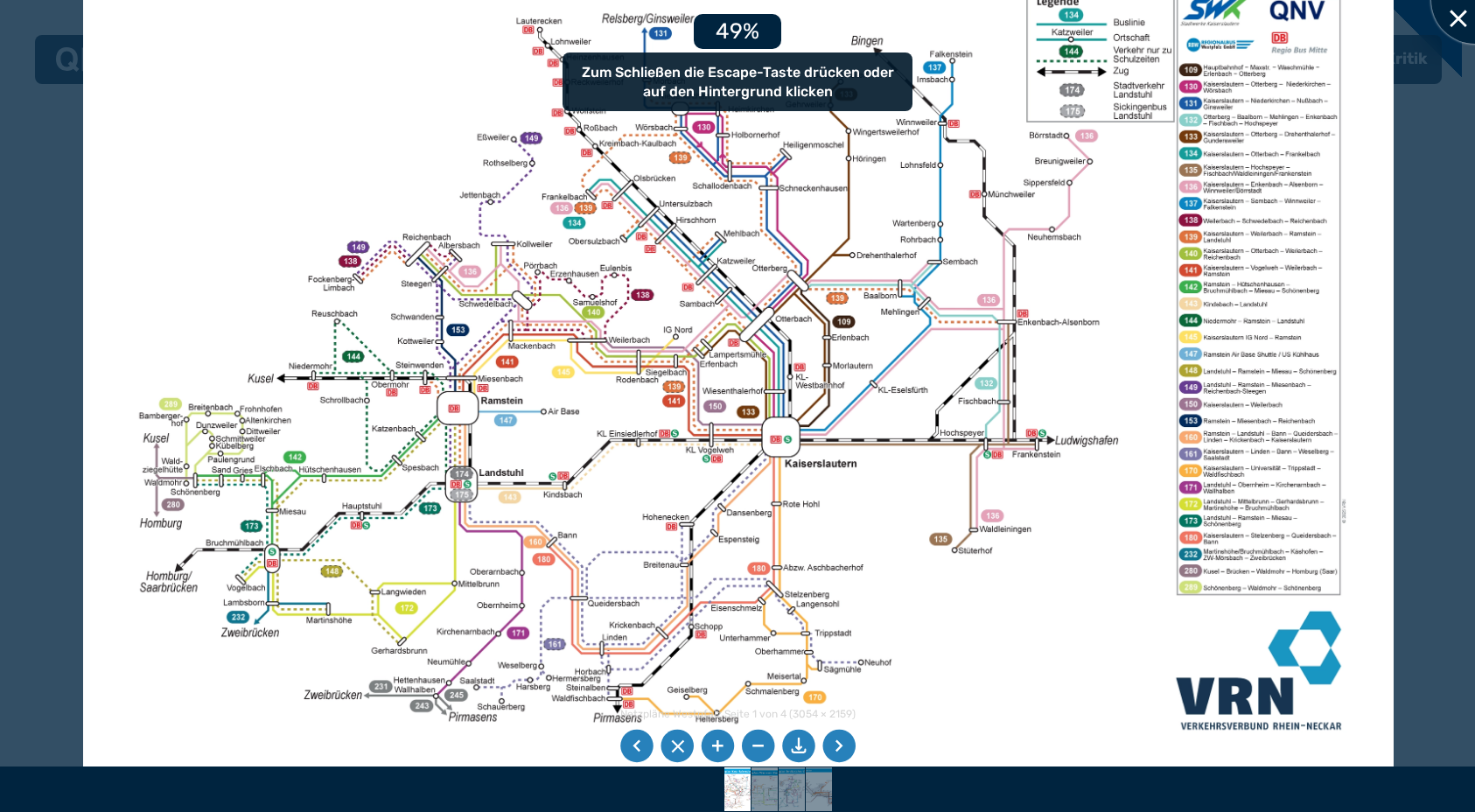
click at [1461, 30] on div at bounding box center [1475, 0] width 88 height 88
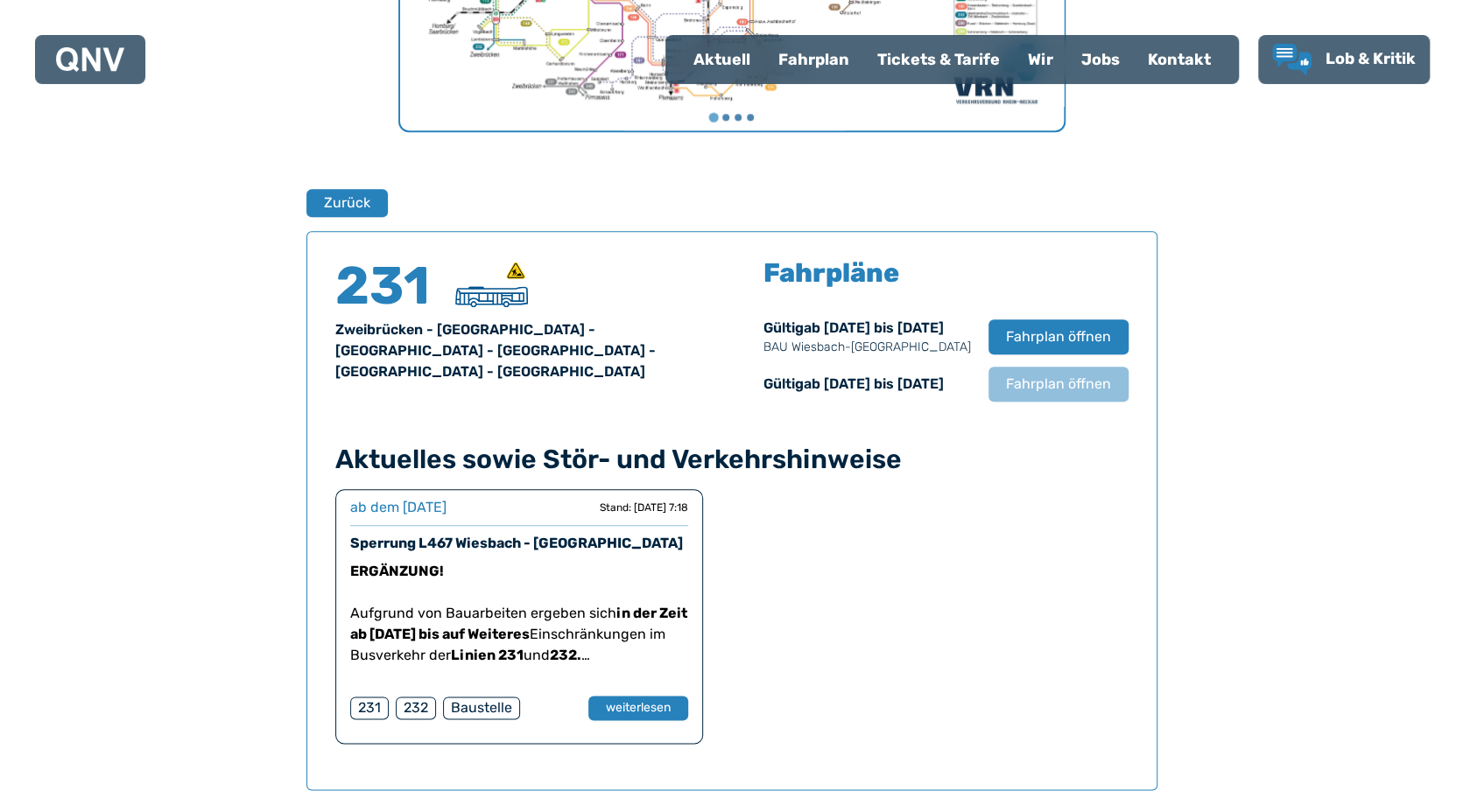
scroll to position [1036, 0]
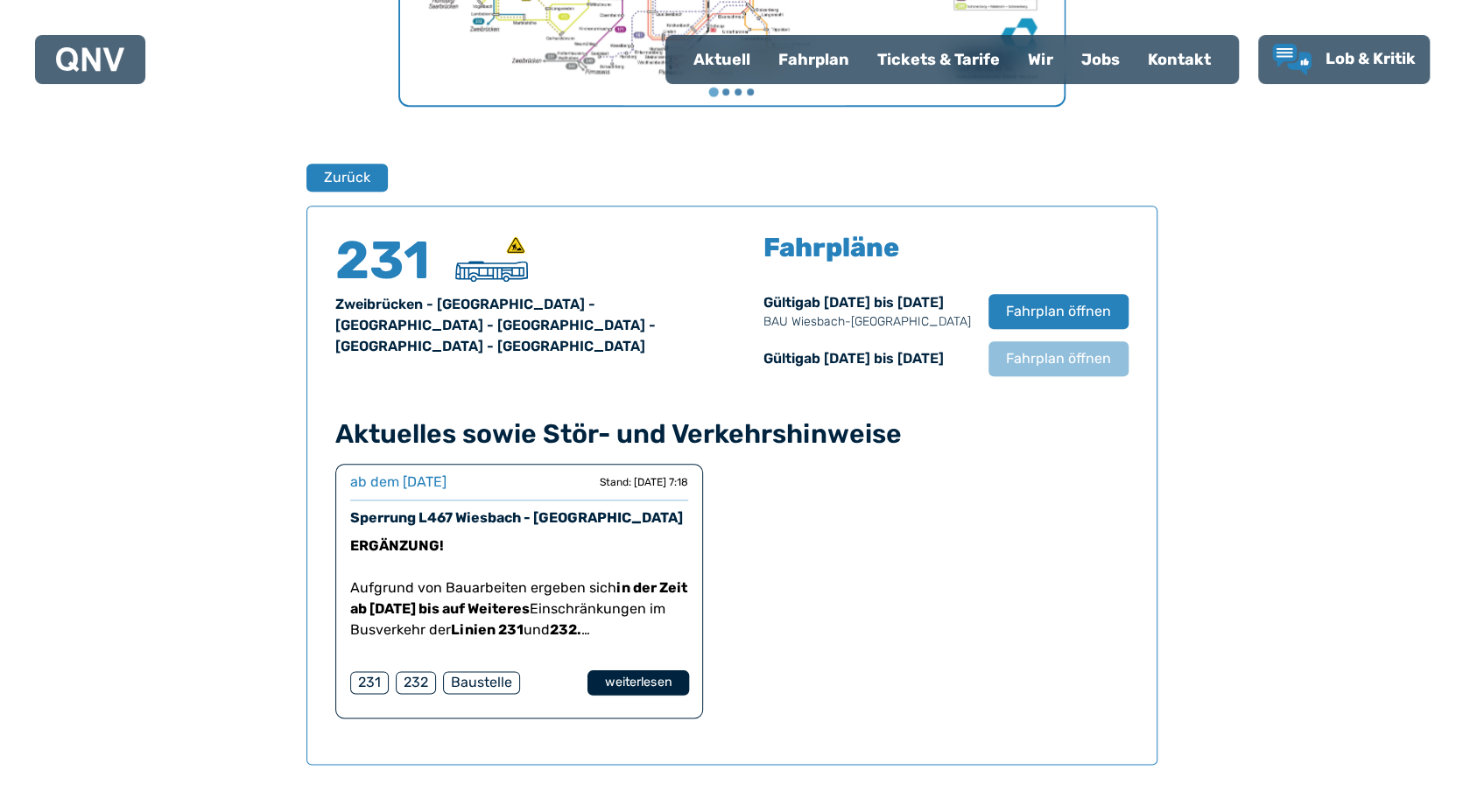
click at [637, 671] on button "weiterlesen" at bounding box center [637, 683] width 101 height 25
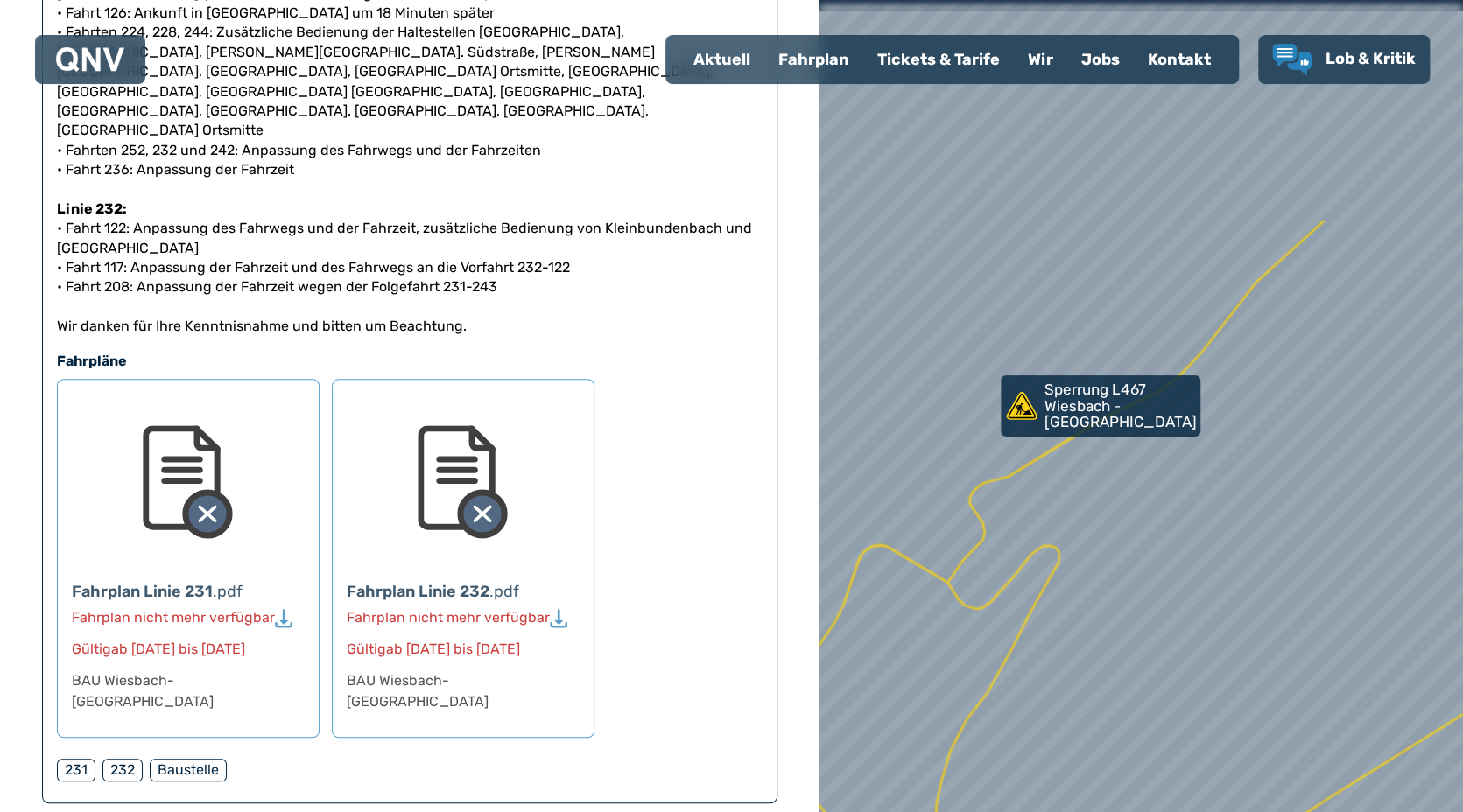
scroll to position [700, 0]
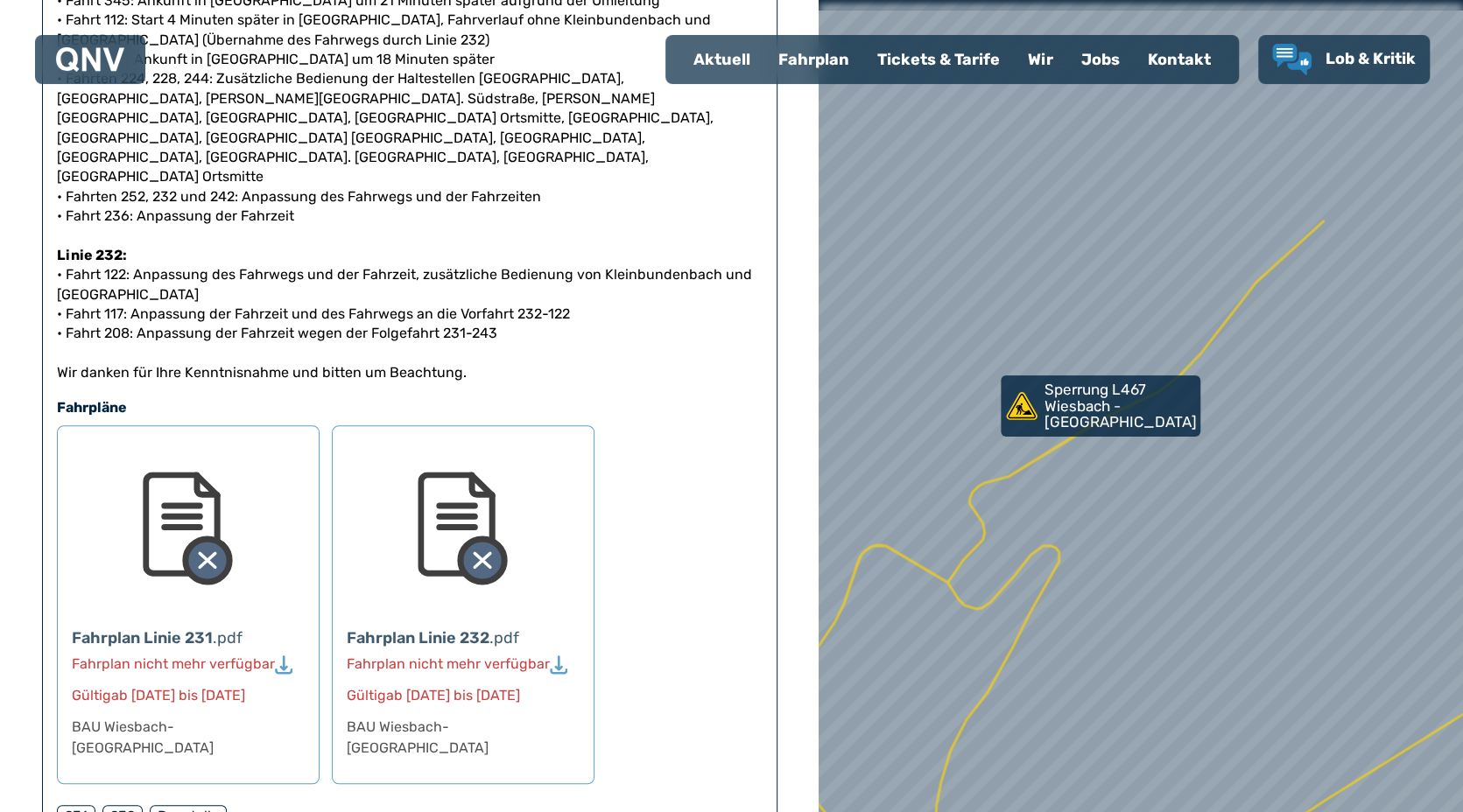
click at [443, 626] on div "Fahrplan Linie 232" at bounding box center [418, 638] width 143 height 24
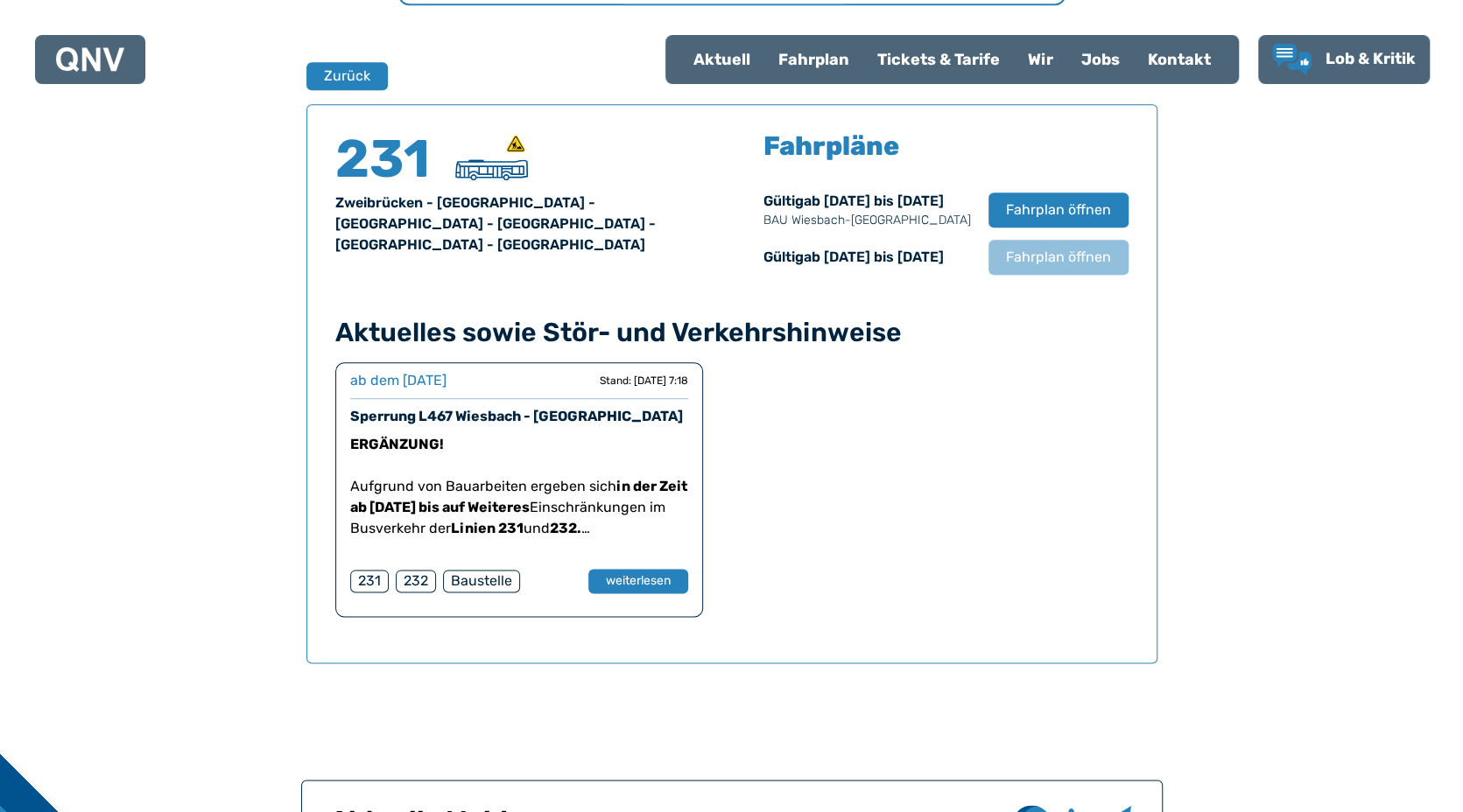
scroll to position [1153, 0]
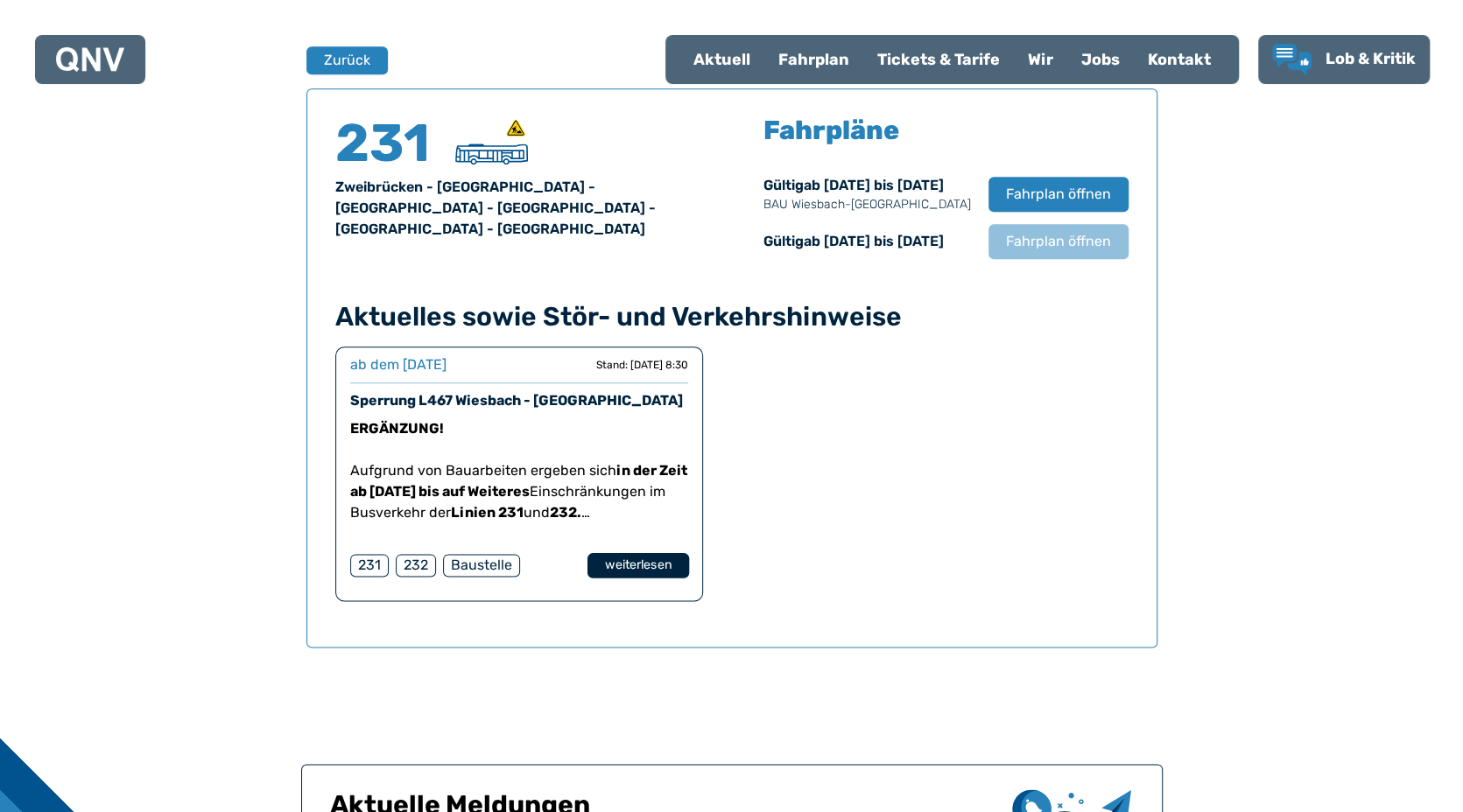
click at [647, 570] on button "weiterlesen" at bounding box center [637, 565] width 101 height 25
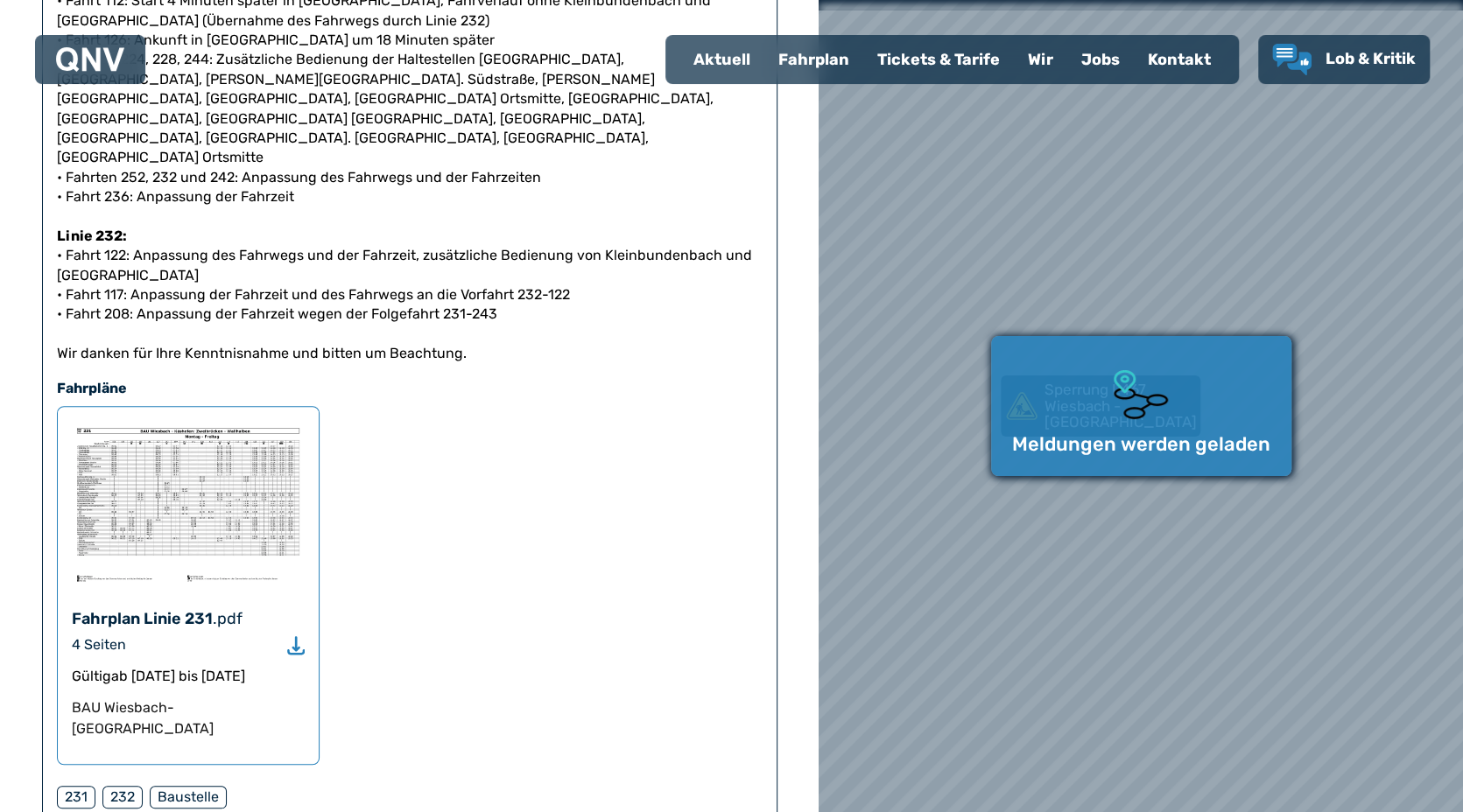
scroll to position [717, 0]
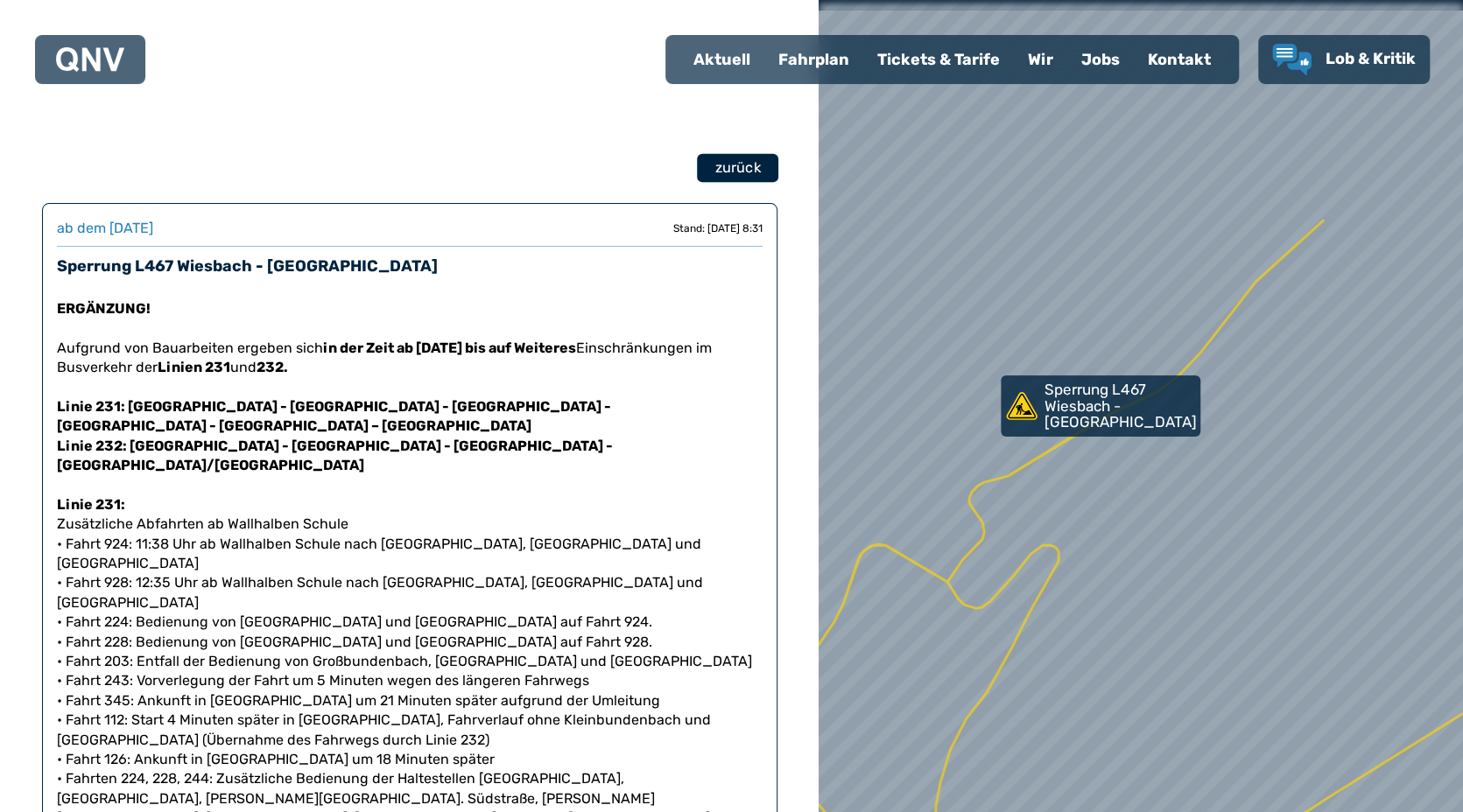
click at [746, 158] on span "zurück" at bounding box center [736, 167] width 45 height 21
select select "*"
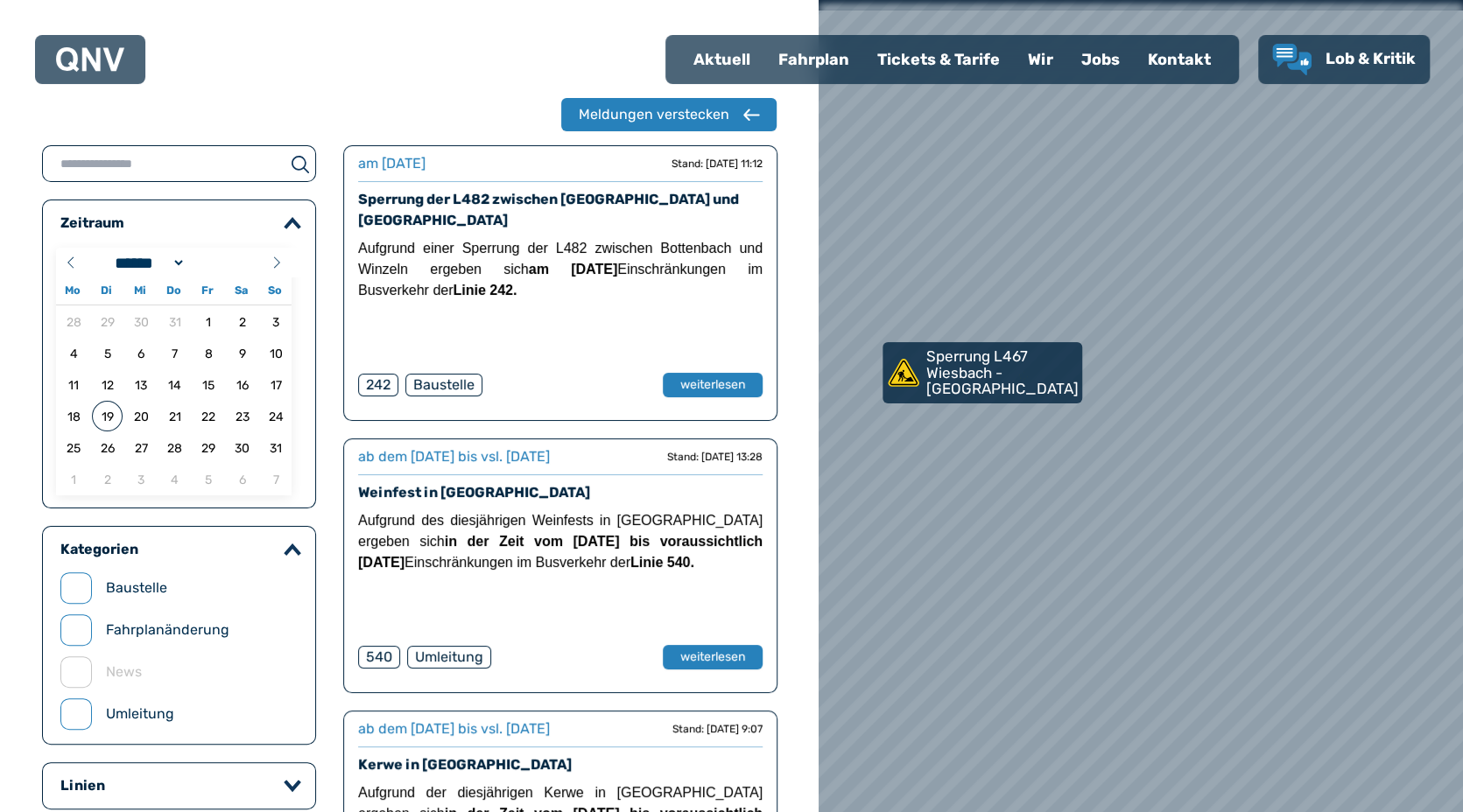
click at [87, 57] on img at bounding box center [90, 59] width 69 height 24
